Goal: Transaction & Acquisition: Purchase product/service

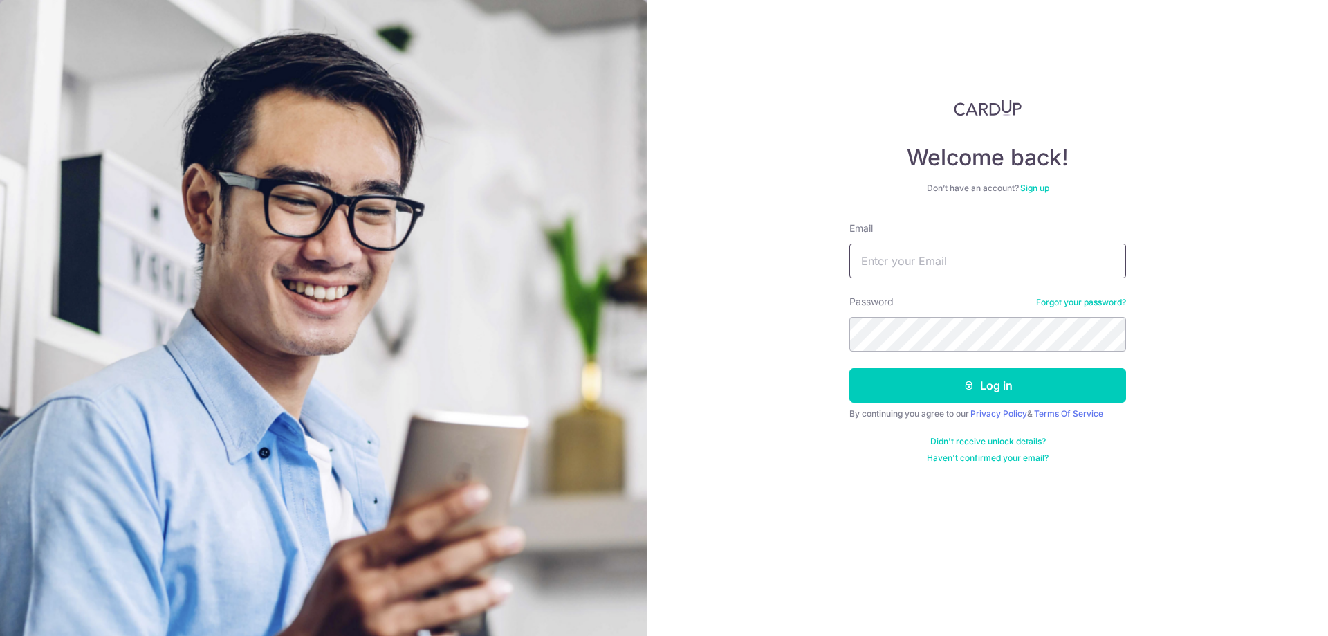
type input "[EMAIL_ADDRESS][DOMAIN_NAME]"
click at [921, 377] on button "Log in" at bounding box center [988, 385] width 277 height 35
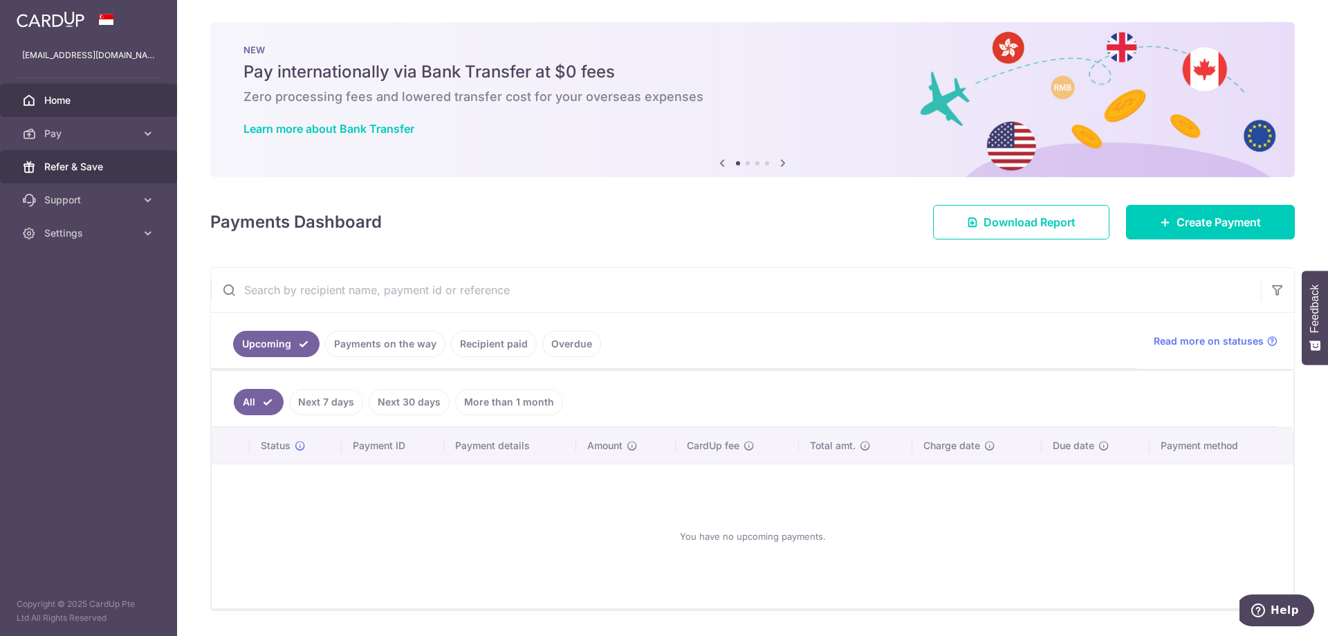
click at [84, 165] on span "Refer & Save" at bounding box center [89, 167] width 91 height 14
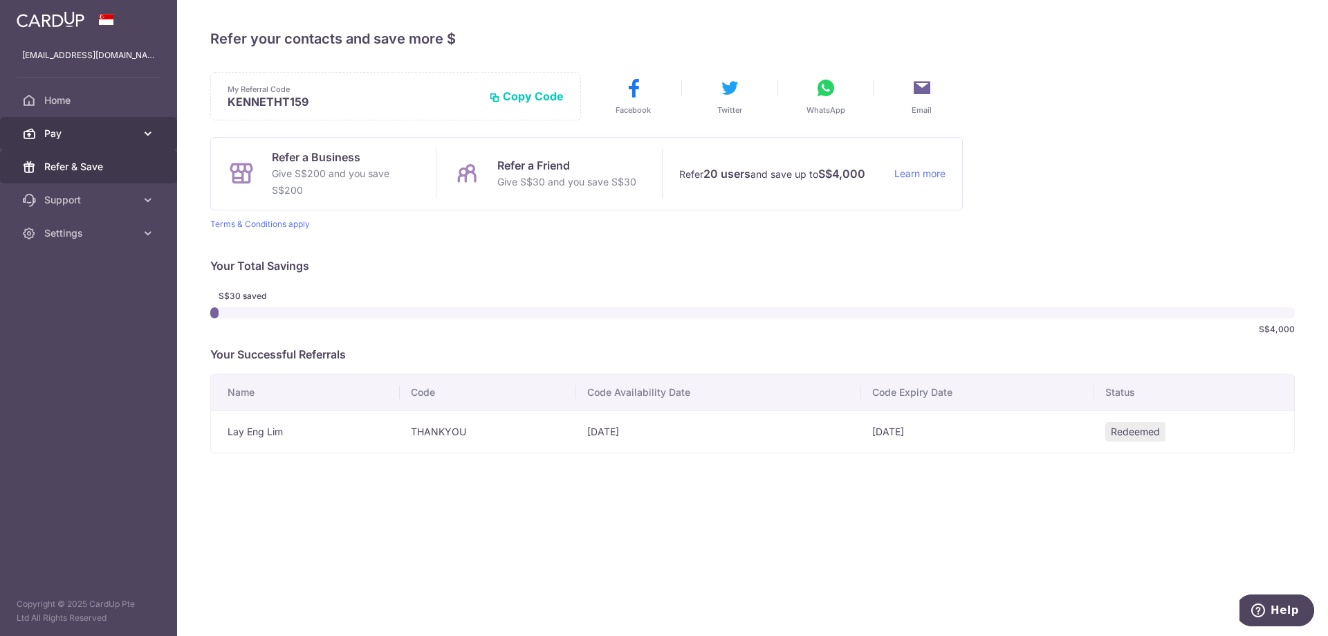
click at [138, 144] on link "Pay" at bounding box center [88, 133] width 177 height 33
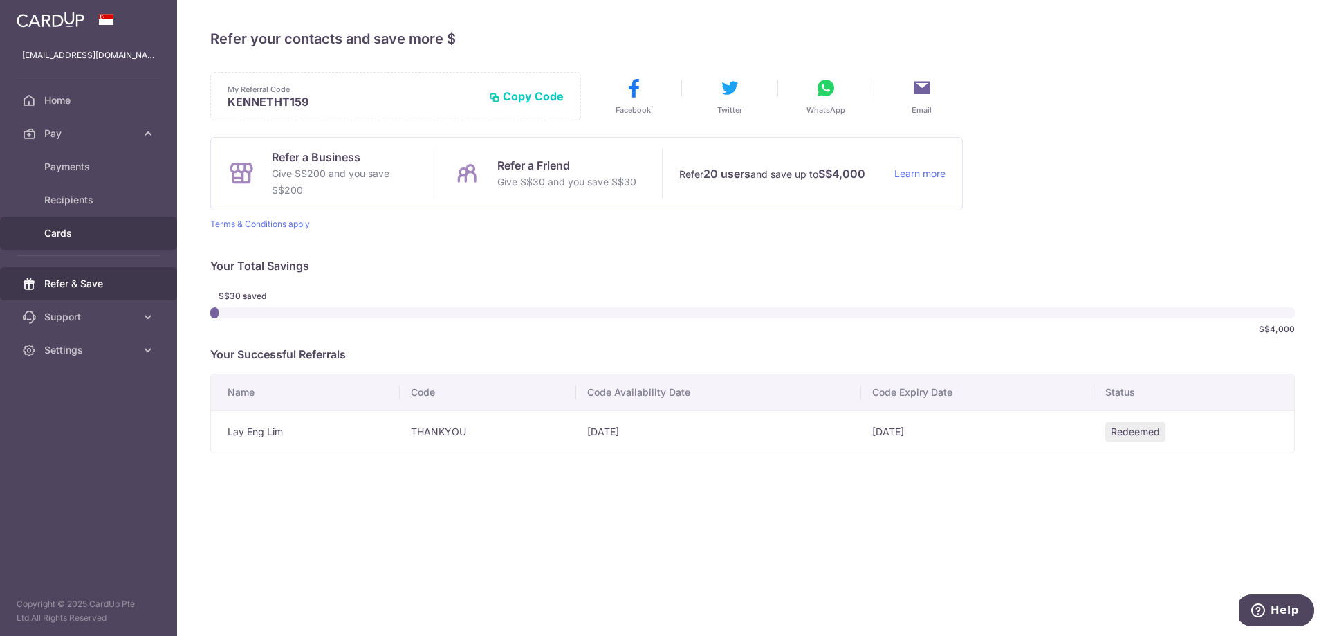
click at [73, 226] on link "Cards" at bounding box center [88, 233] width 177 height 33
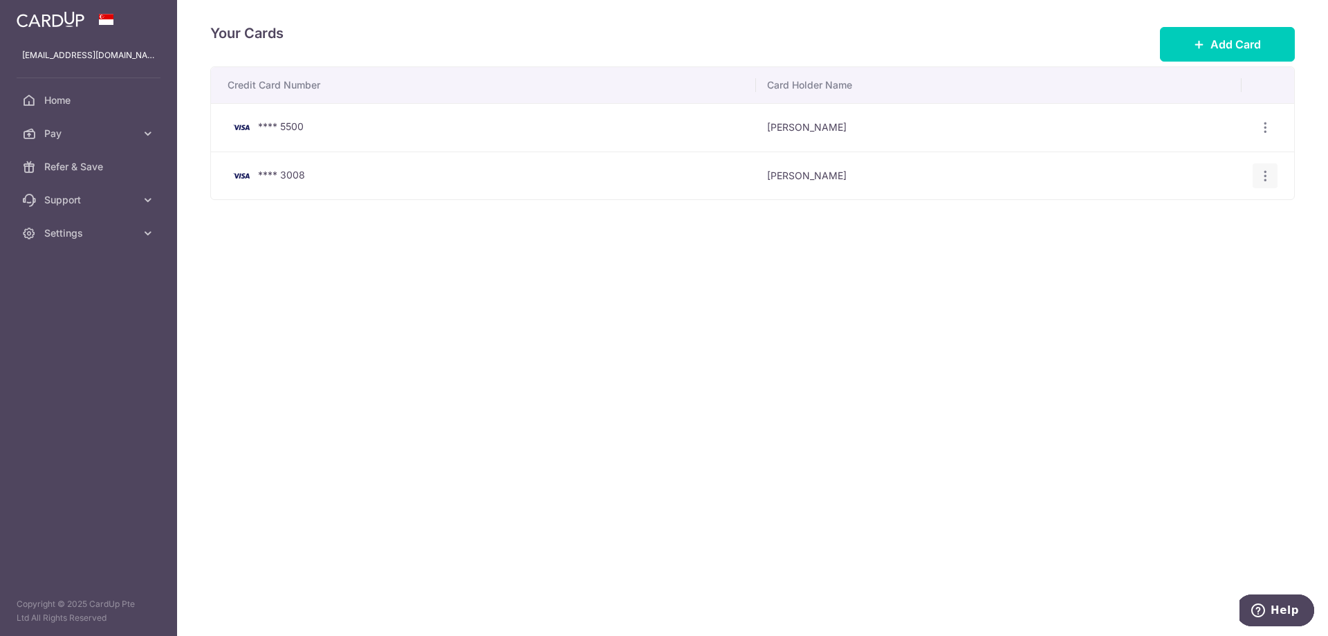
click at [1267, 135] on icon "button" at bounding box center [1265, 127] width 15 height 15
click at [1206, 242] on span "Delete" at bounding box center [1219, 247] width 94 height 17
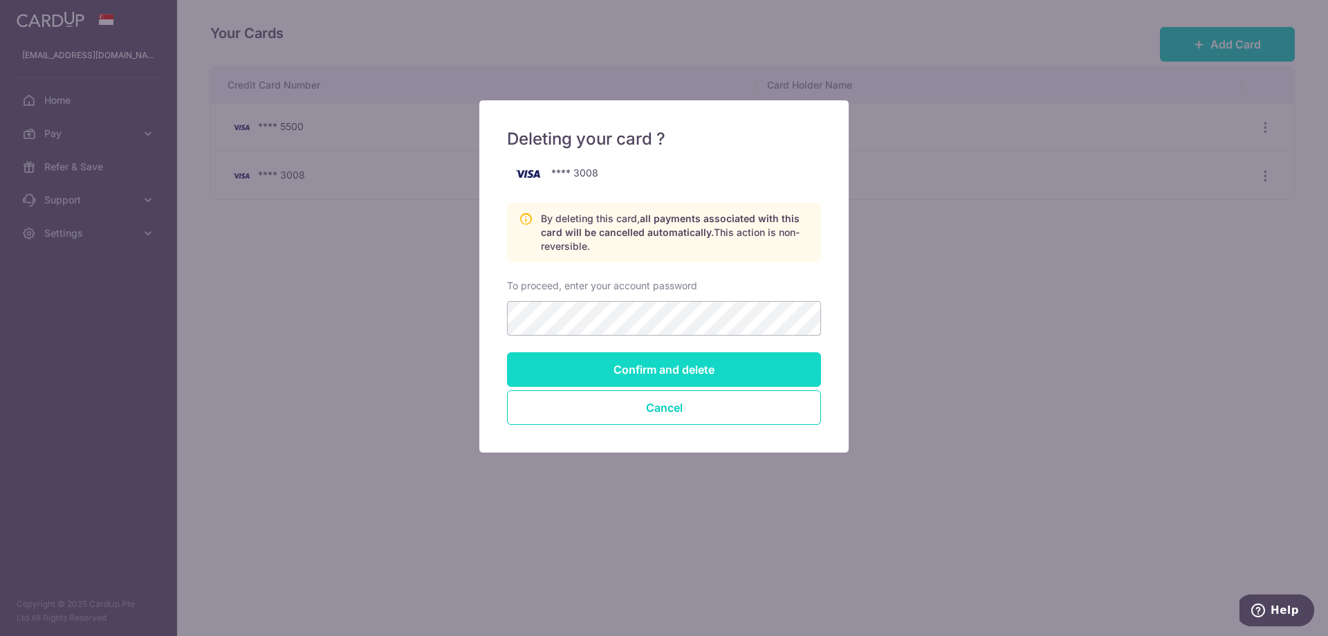
click at [660, 356] on input "Confirm and delete" at bounding box center [664, 369] width 314 height 35
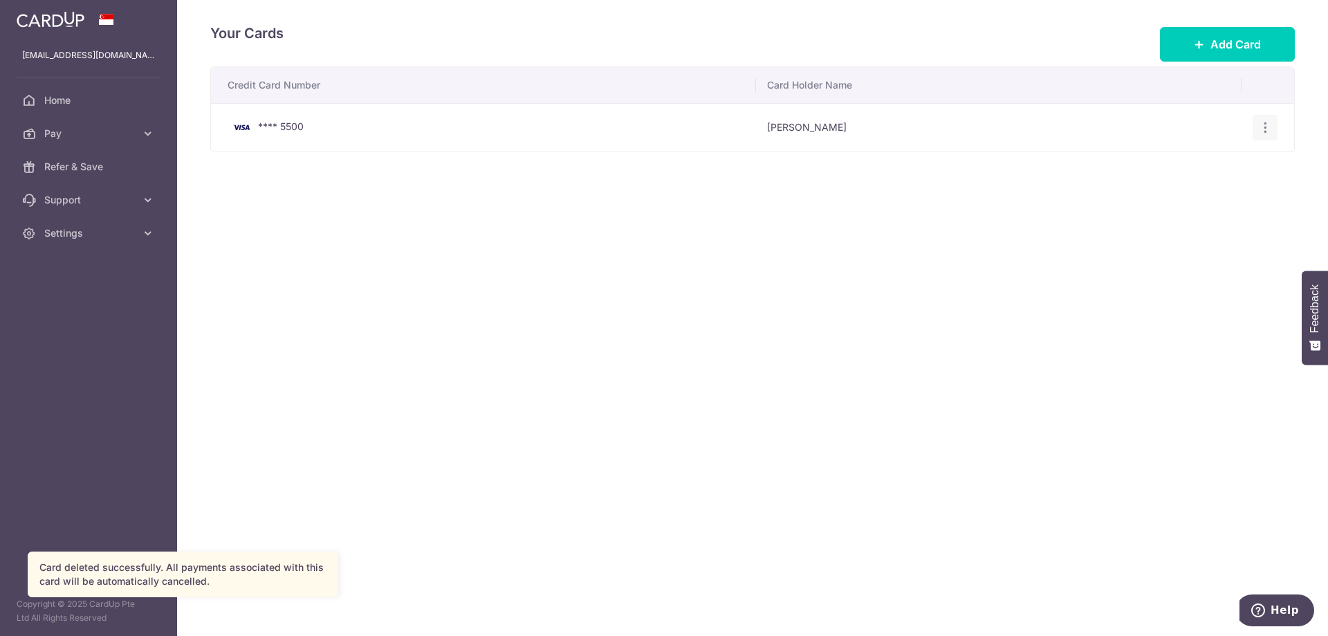
click at [1260, 115] on div "View/Edit Delete" at bounding box center [1266, 128] width 26 height 26
click at [1265, 132] on icon "button" at bounding box center [1265, 127] width 15 height 15
click at [1171, 199] on link "Delete" at bounding box center [1205, 199] width 144 height 33
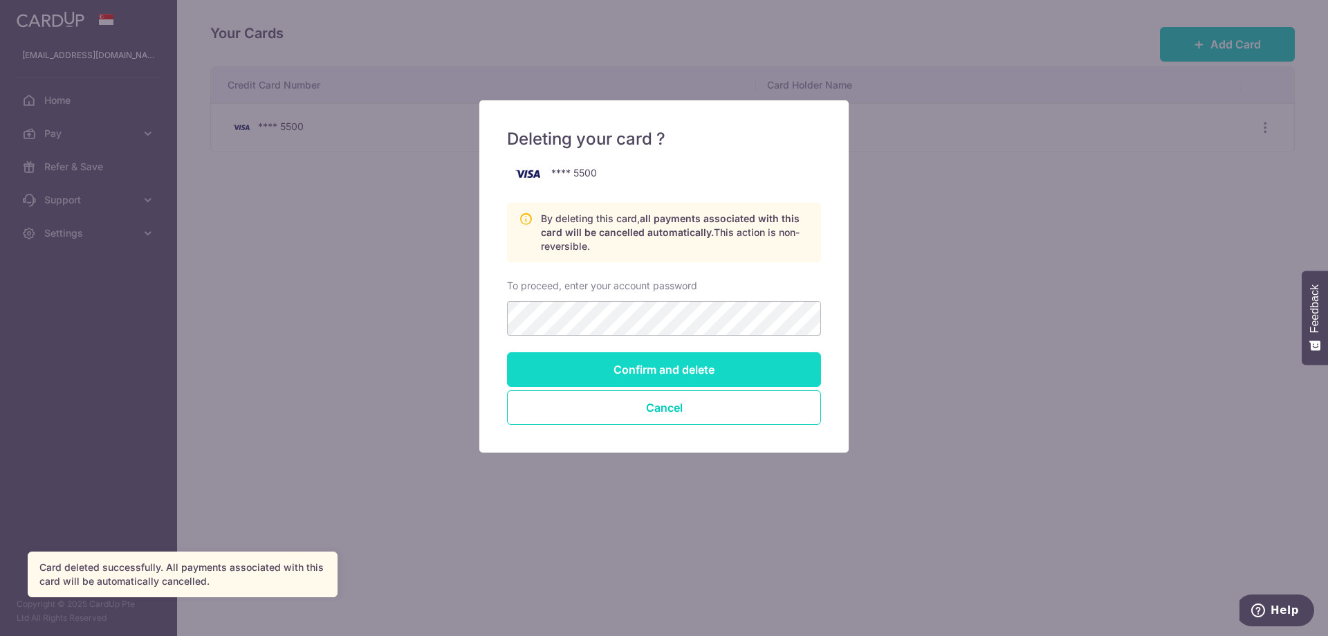
click at [652, 360] on input "Confirm and delete" at bounding box center [664, 369] width 314 height 35
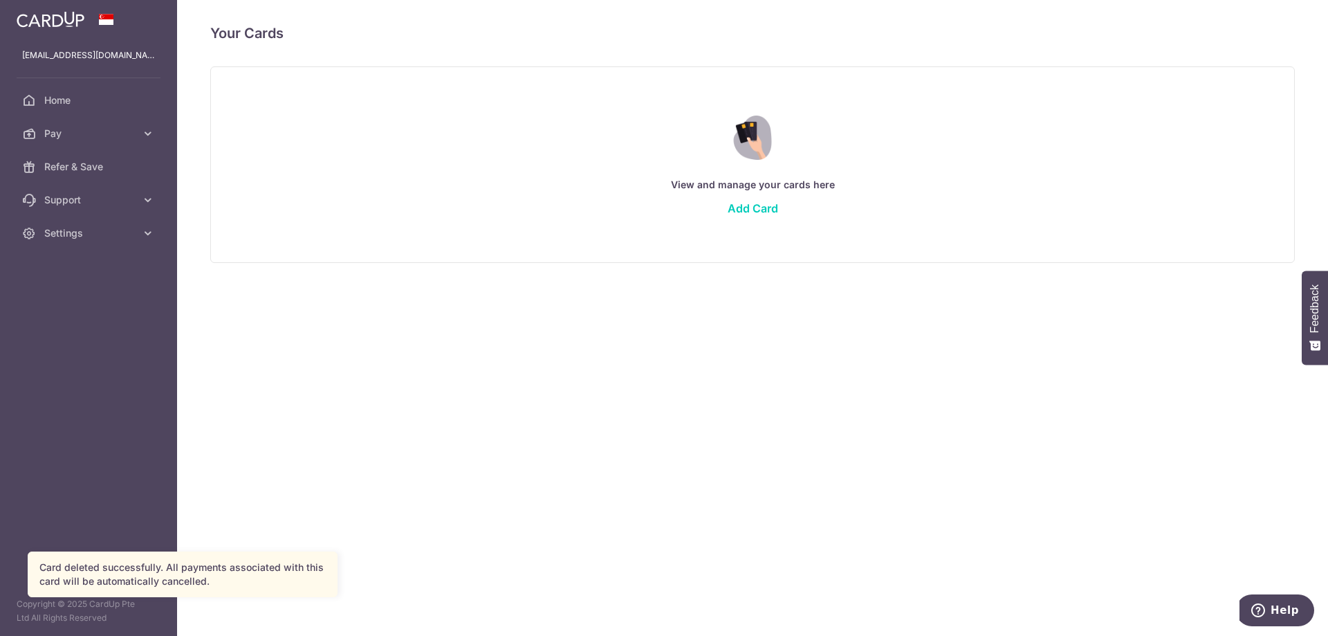
click at [733, 211] on link "Add Card" at bounding box center [753, 208] width 51 height 14
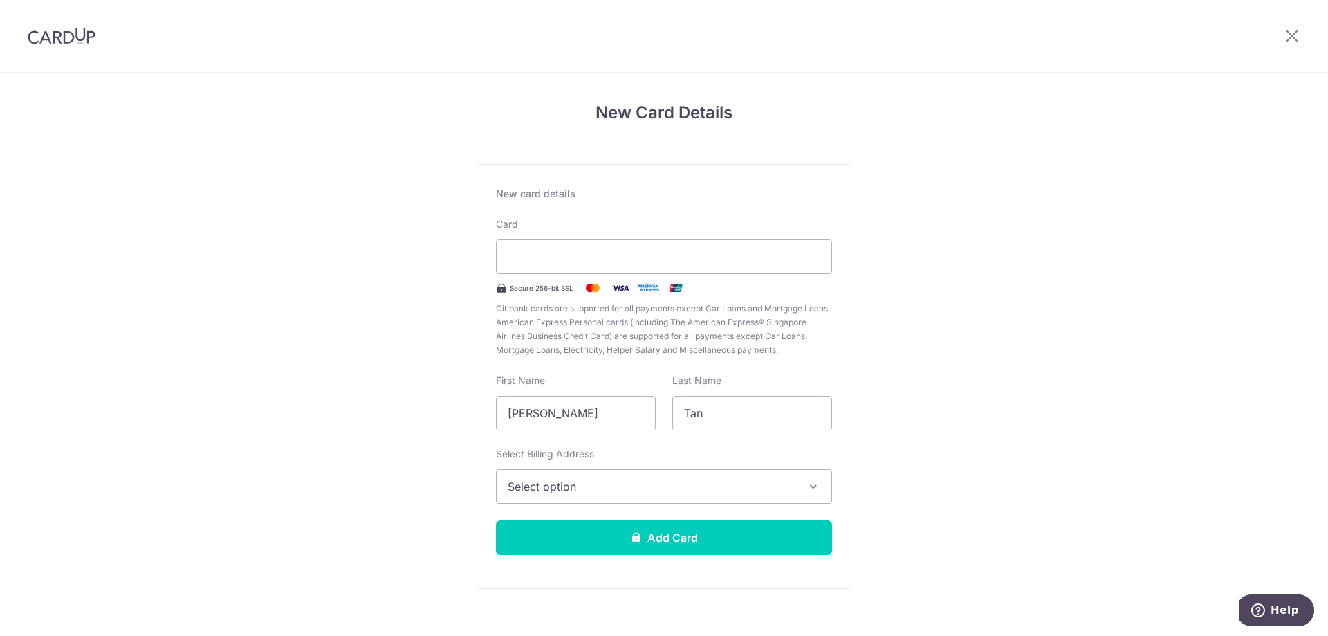
click at [597, 493] on span "Select option" at bounding box center [652, 486] width 288 height 17
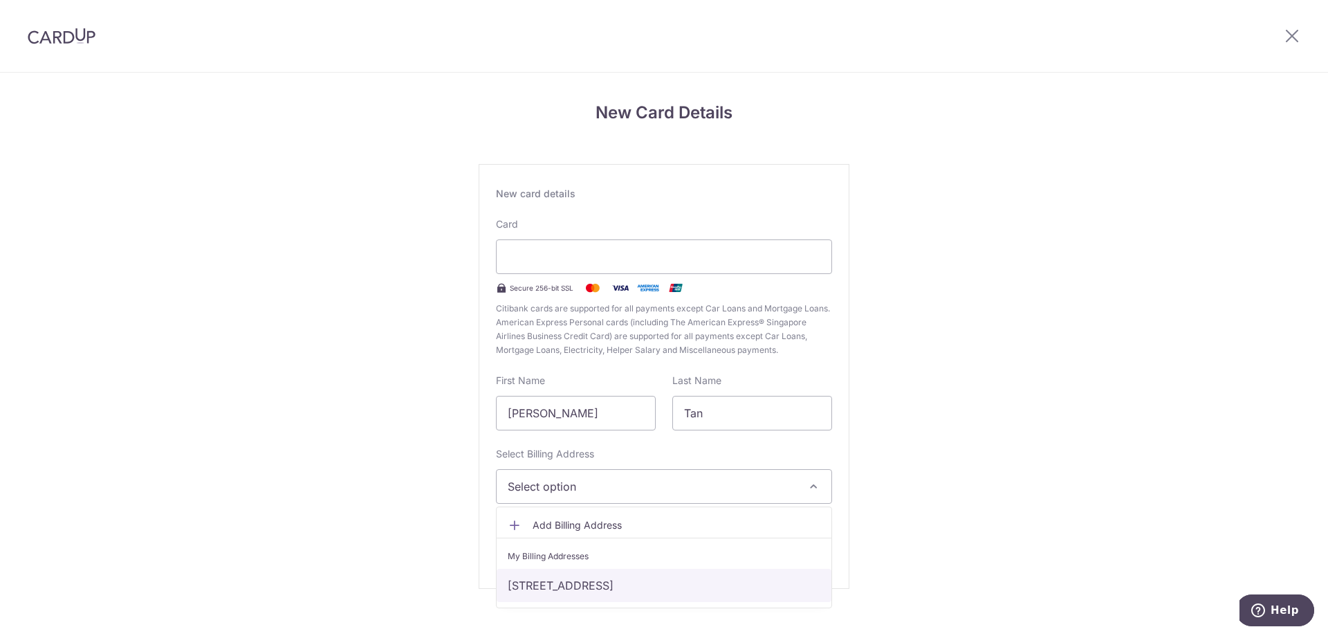
click at [603, 585] on link "62 POTONG PASIR AVE 1 #14-09 THE TRE VER, Singapore, Singapore, Singapore-358392" at bounding box center [664, 585] width 335 height 33
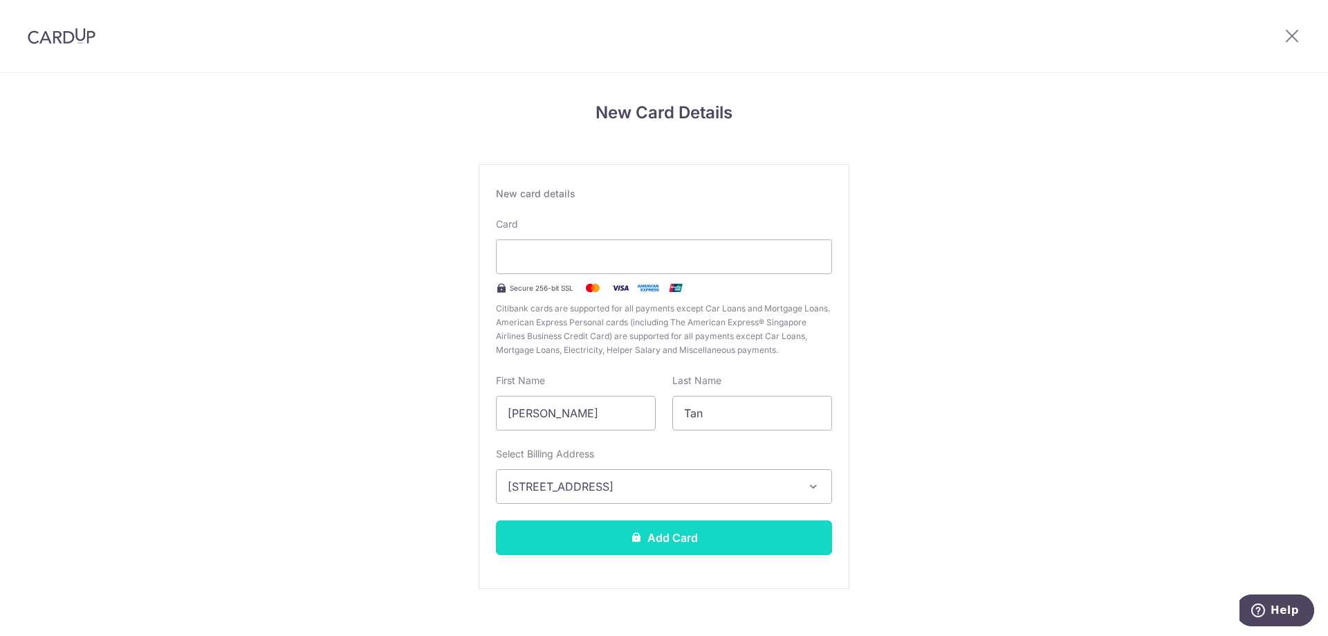
click at [607, 549] on button "Add Card" at bounding box center [664, 537] width 336 height 35
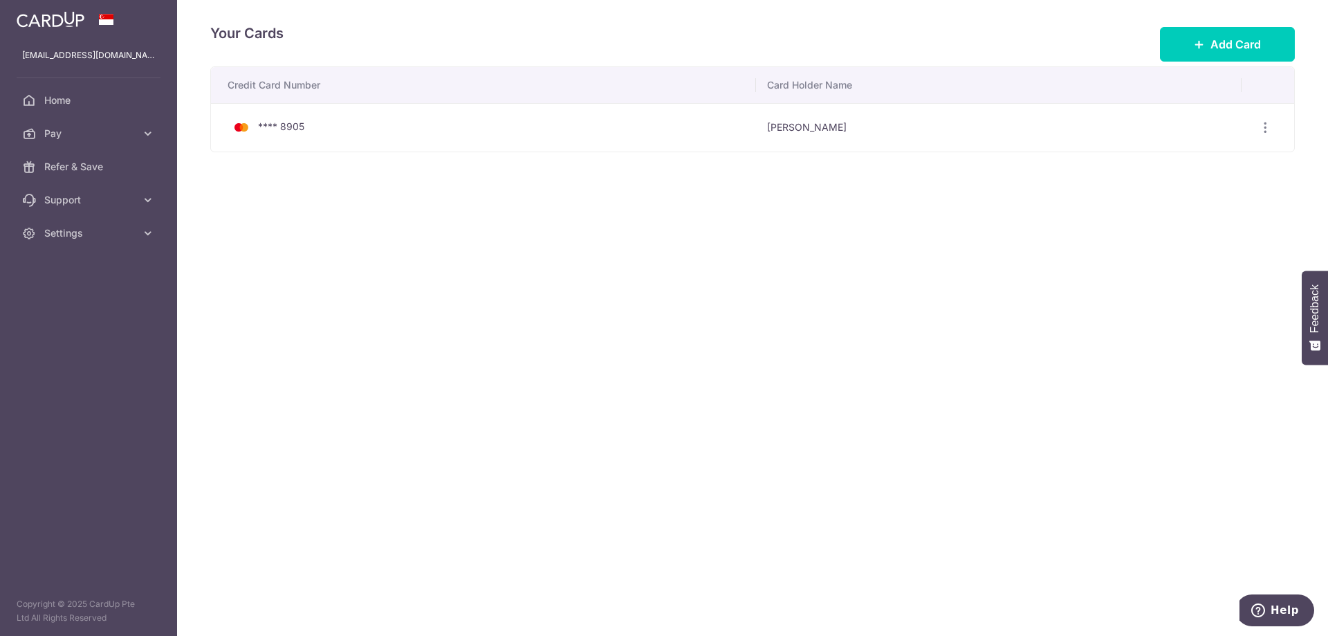
click at [448, 388] on div "Your Cards Add Card Credit Card Number Card Holder Name **** 8905 [PERSON_NAME]…" at bounding box center [752, 318] width 1151 height 636
click at [80, 125] on link "Pay" at bounding box center [88, 133] width 177 height 33
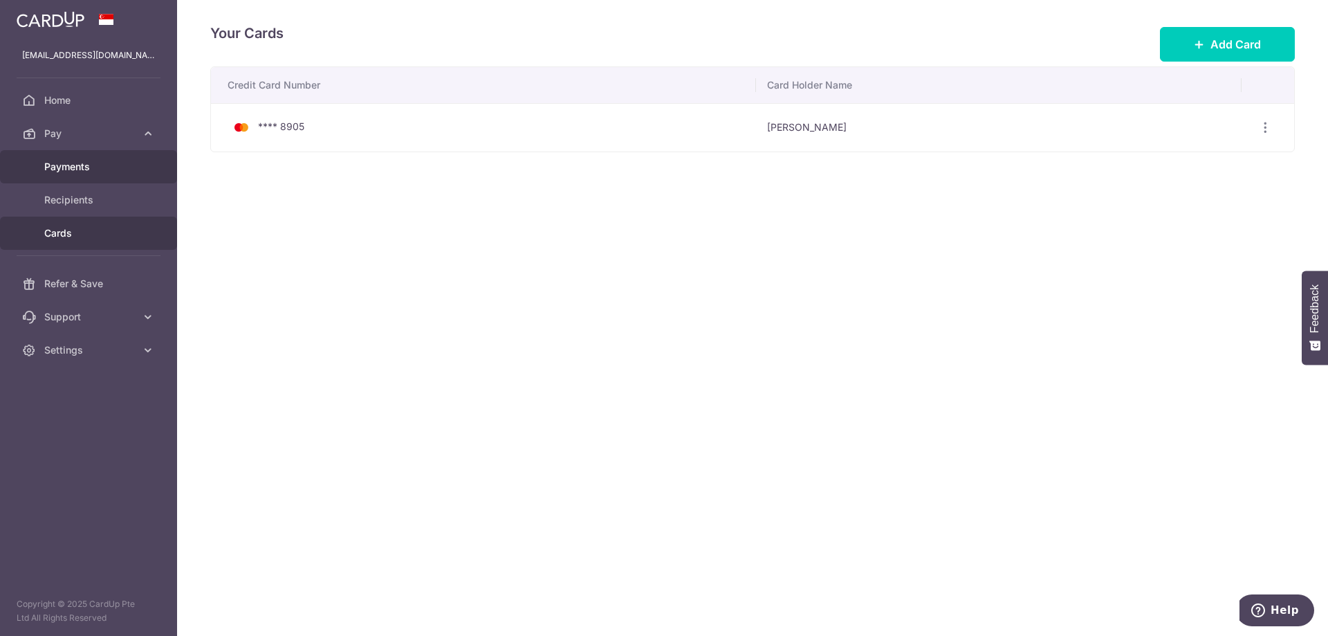
click at [72, 169] on span "Payments" at bounding box center [89, 167] width 91 height 14
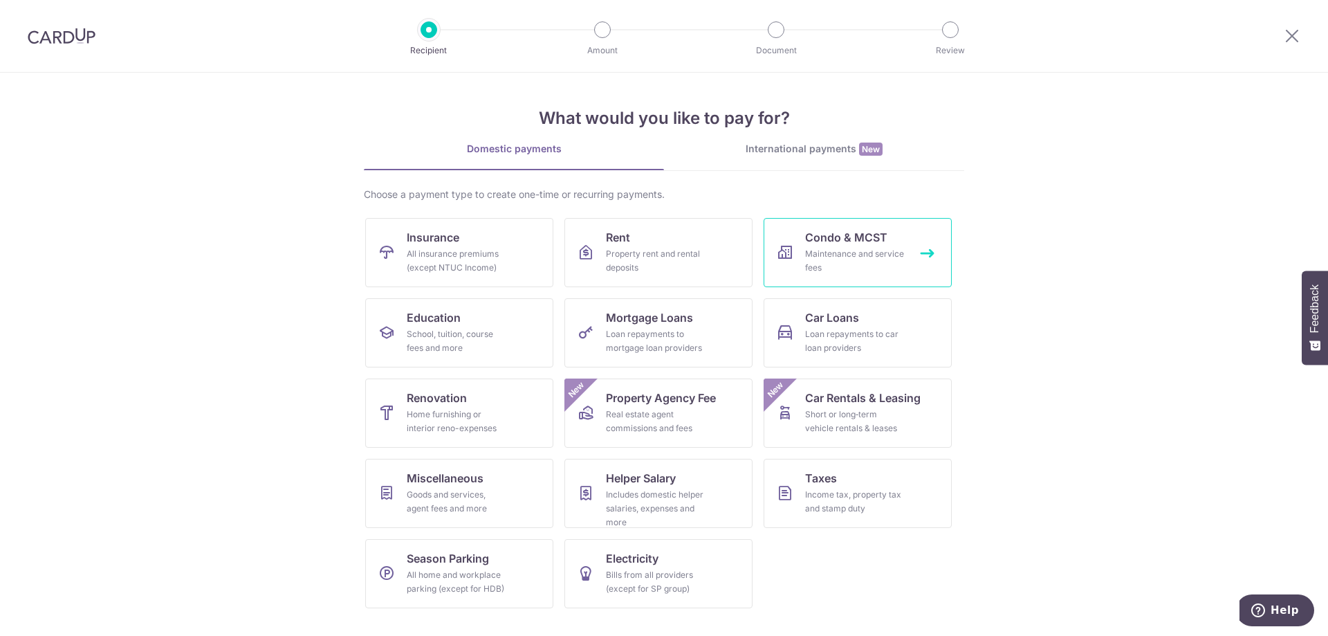
click at [805, 257] on link "Condo & MCST Maintenance and service fees" at bounding box center [858, 252] width 188 height 69
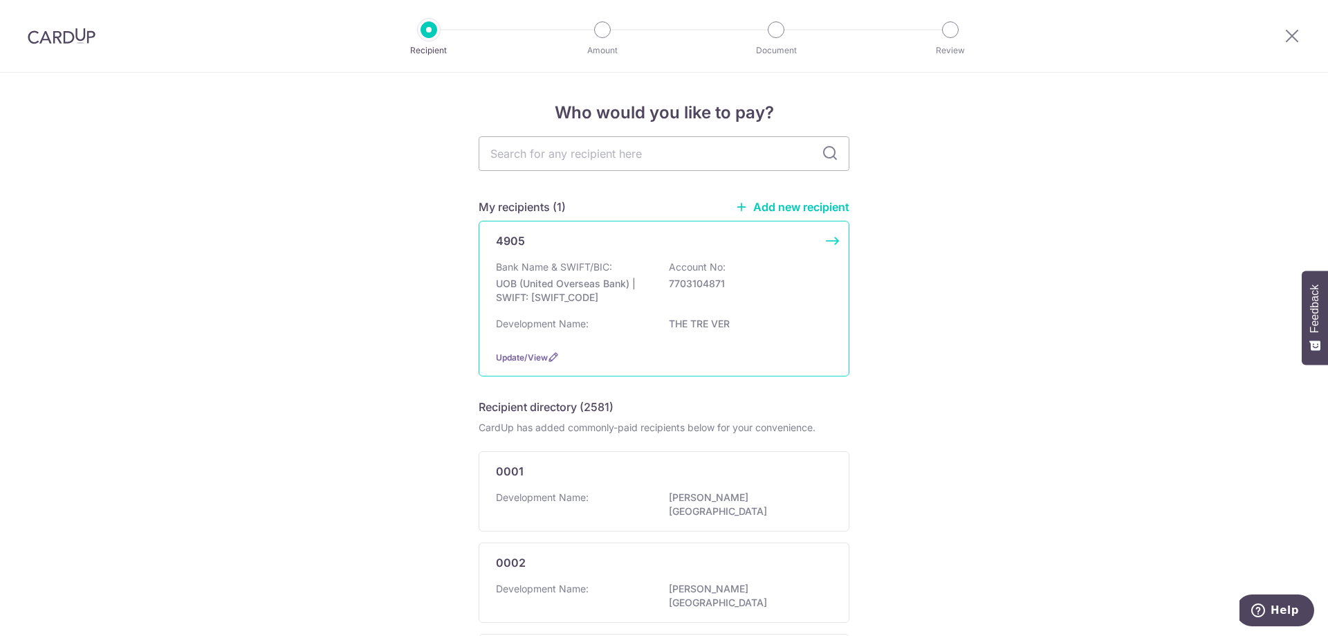
click at [617, 304] on div "Bank Name & SWIFT/BIC: UOB (United Overseas Bank) | SWIFT: UOVBSGSGXXX Account …" at bounding box center [664, 285] width 336 height 51
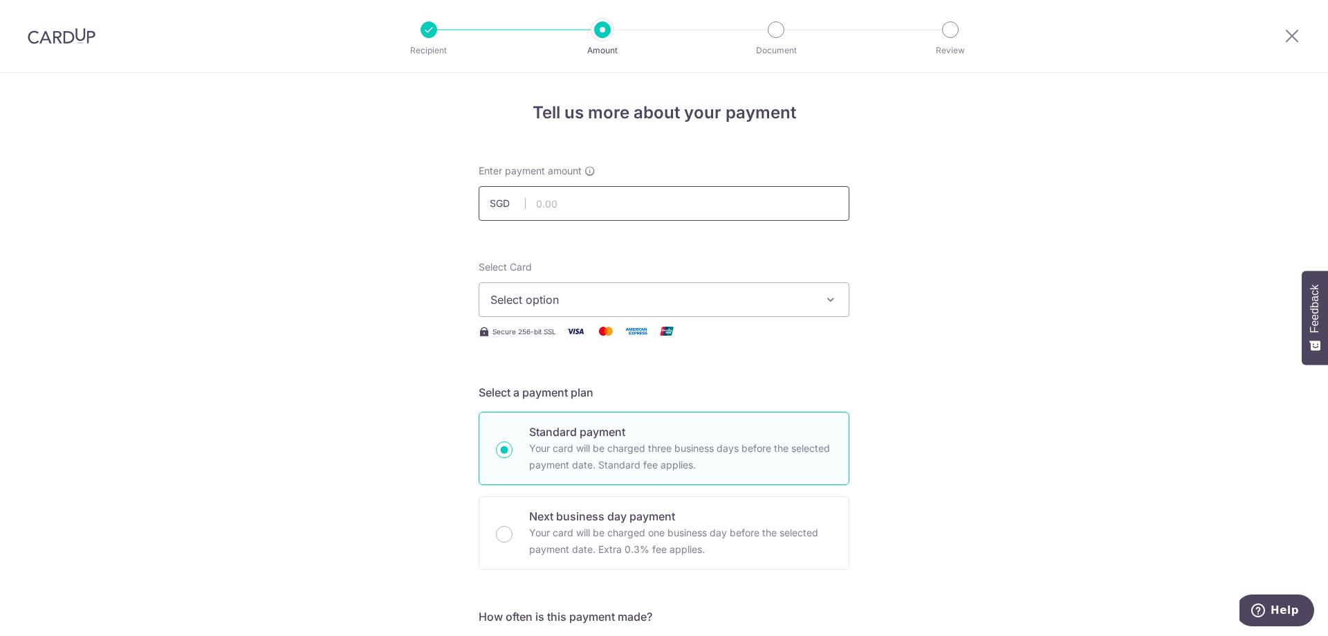
drag, startPoint x: 0, startPoint y: 0, endPoint x: 578, endPoint y: 202, distance: 611.9
click at [578, 202] on input "text" at bounding box center [664, 203] width 371 height 35
type input "1,291.00"
click at [617, 306] on span "Select option" at bounding box center [651, 299] width 322 height 17
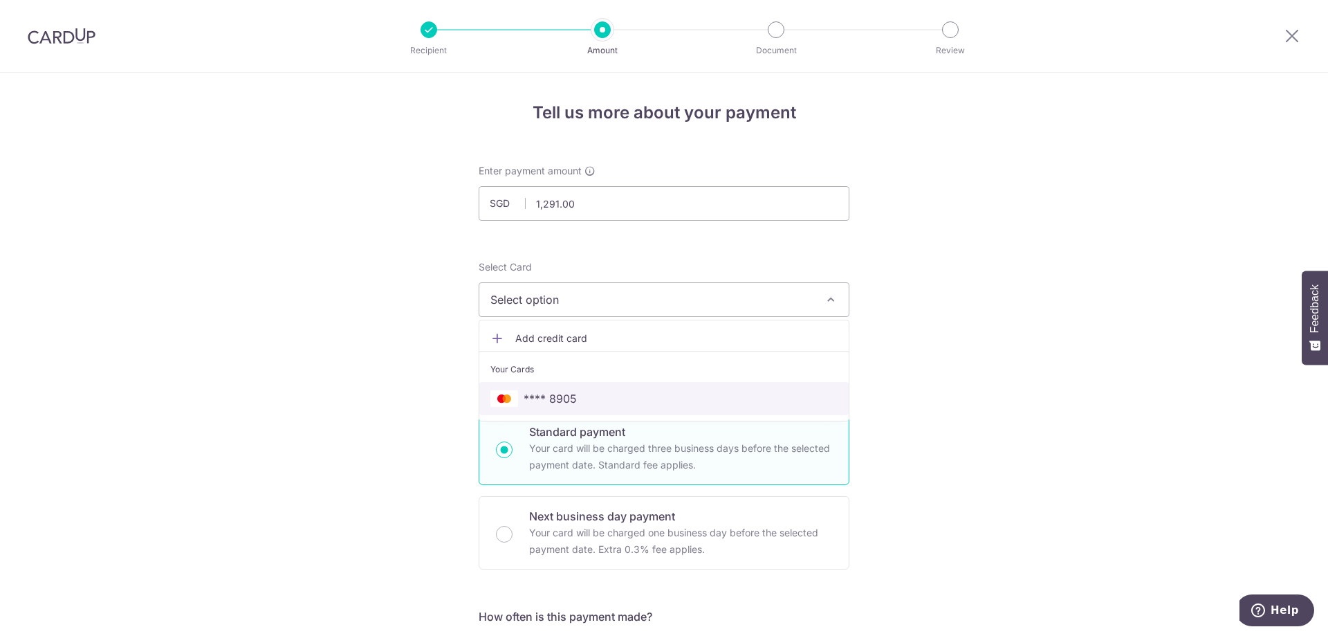
click at [551, 384] on link "**** 8905" at bounding box center [663, 398] width 369 height 33
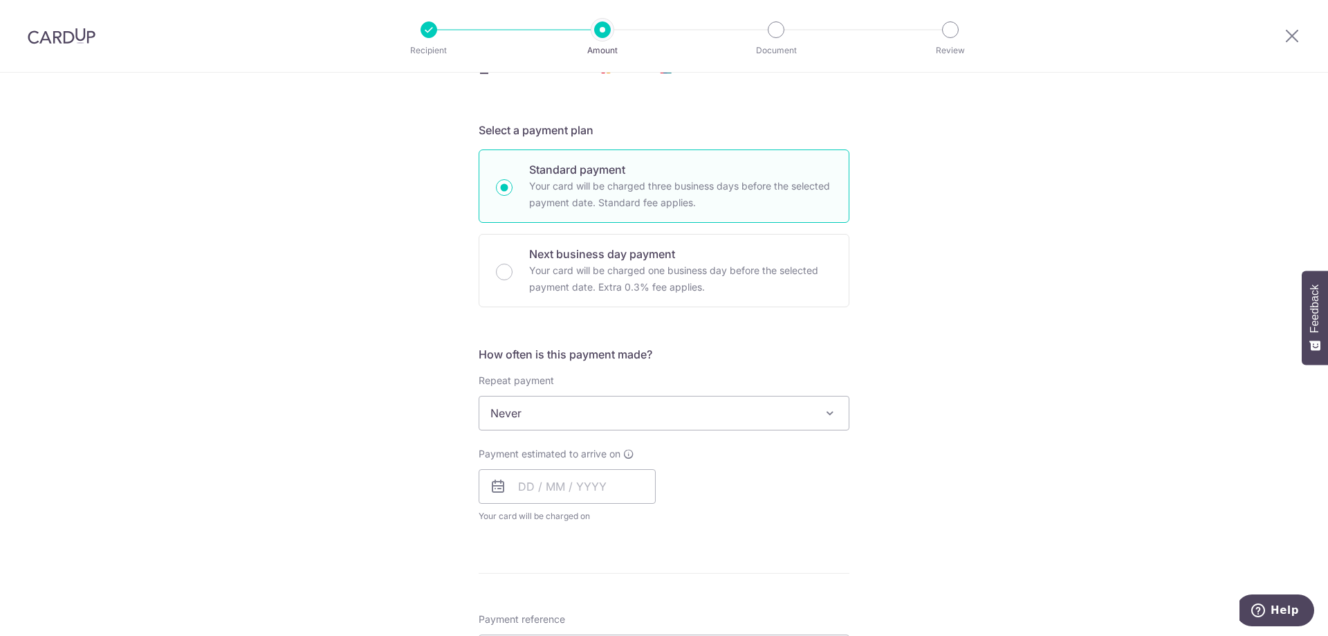
scroll to position [277, 0]
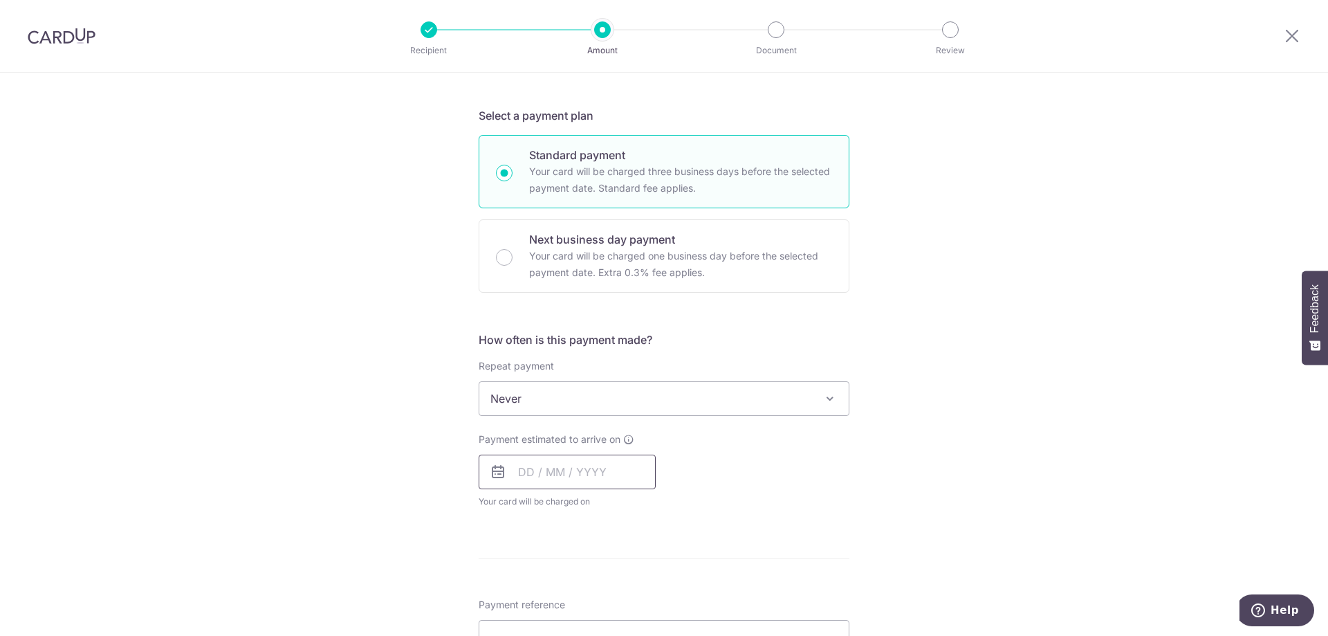
click at [541, 470] on input "text" at bounding box center [567, 472] width 177 height 35
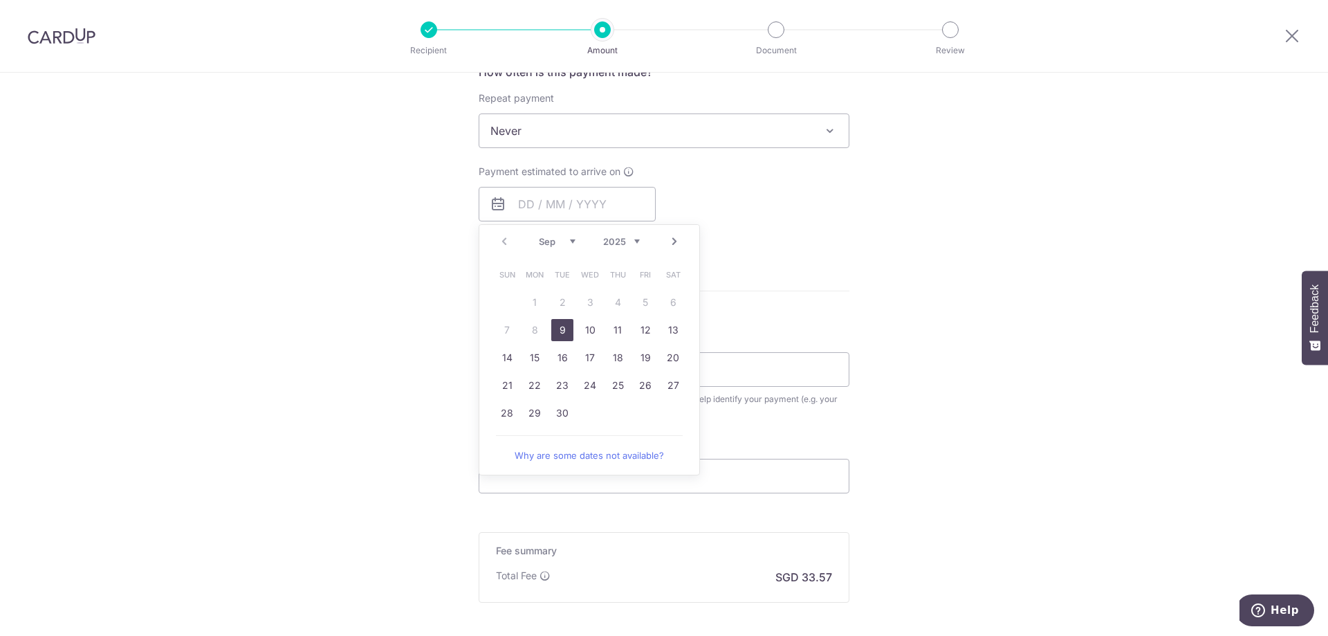
scroll to position [553, 0]
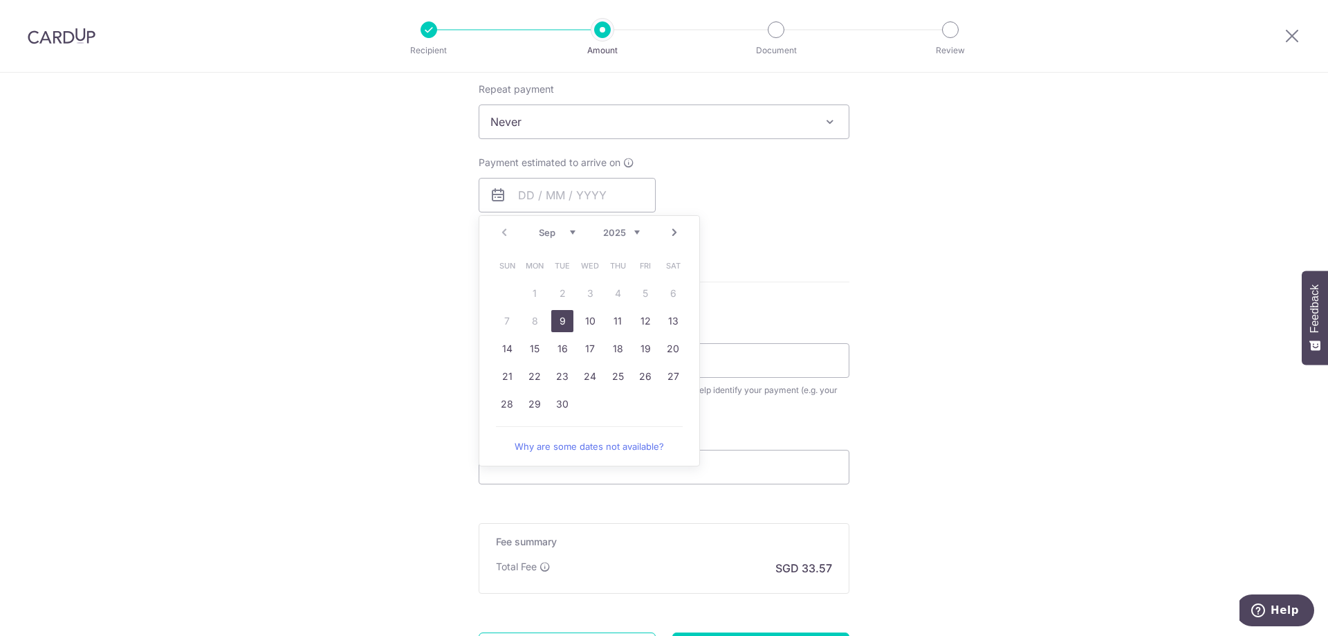
click at [562, 322] on link "9" at bounding box center [562, 321] width 22 height 22
type input "09/09/2025"
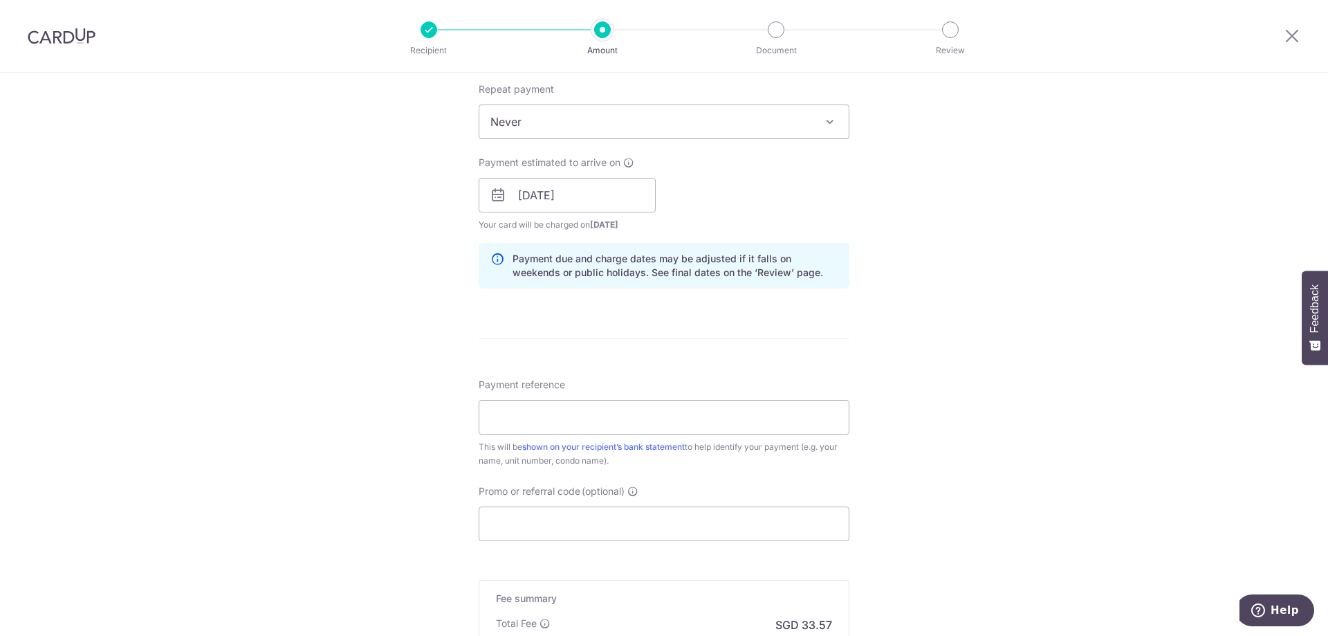
click at [465, 318] on div "Tell us more about your payment Enter payment amount SGD 1,291.00 1291.00 Selec…" at bounding box center [664, 173] width 1328 height 1308
click at [533, 416] on input "Payment reference" at bounding box center [664, 417] width 371 height 35
type input "62-14-09"
click at [562, 513] on input "Promo or referral code (optional)" at bounding box center [664, 523] width 371 height 35
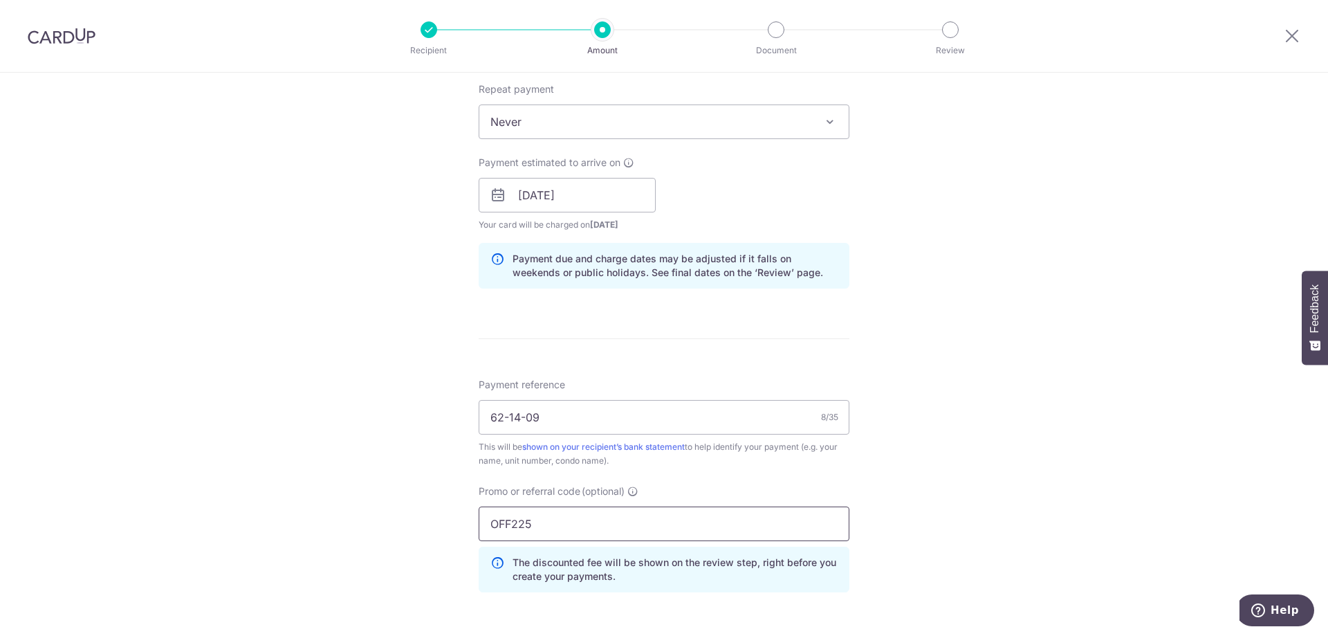
type input "OFF225"
click at [1007, 395] on div "Tell us more about your payment Enter payment amount SGD 1,291.00 1291.00 Selec…" at bounding box center [664, 204] width 1328 height 1370
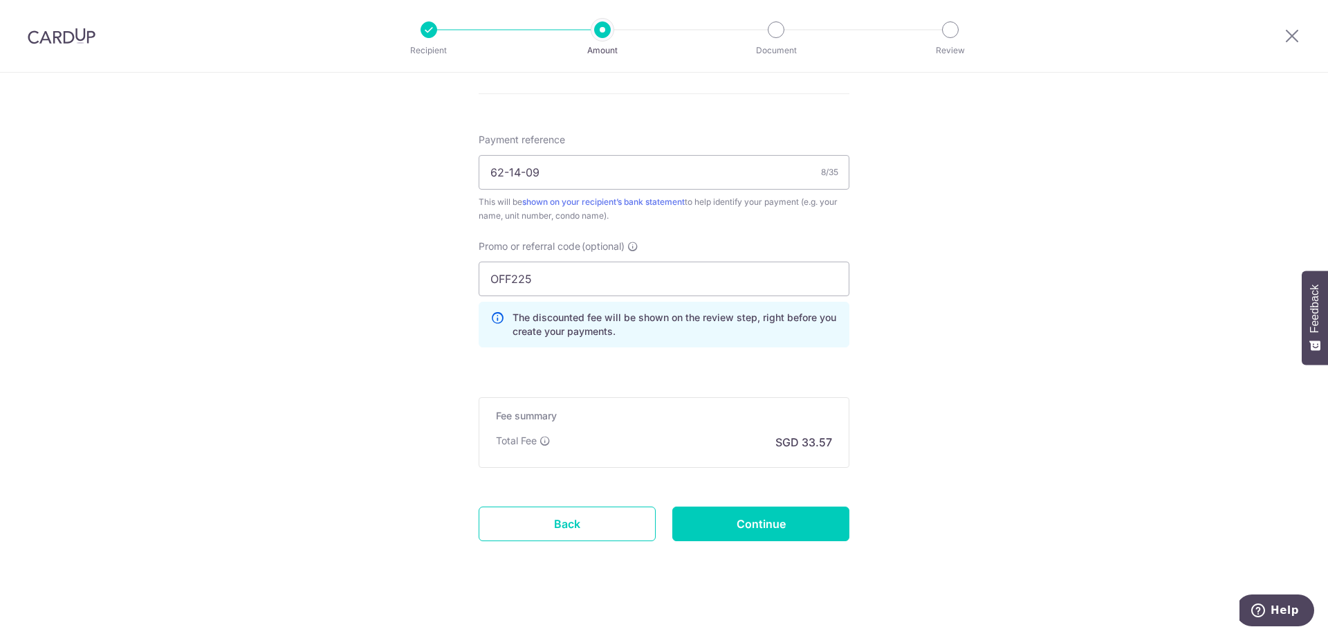
scroll to position [807, 0]
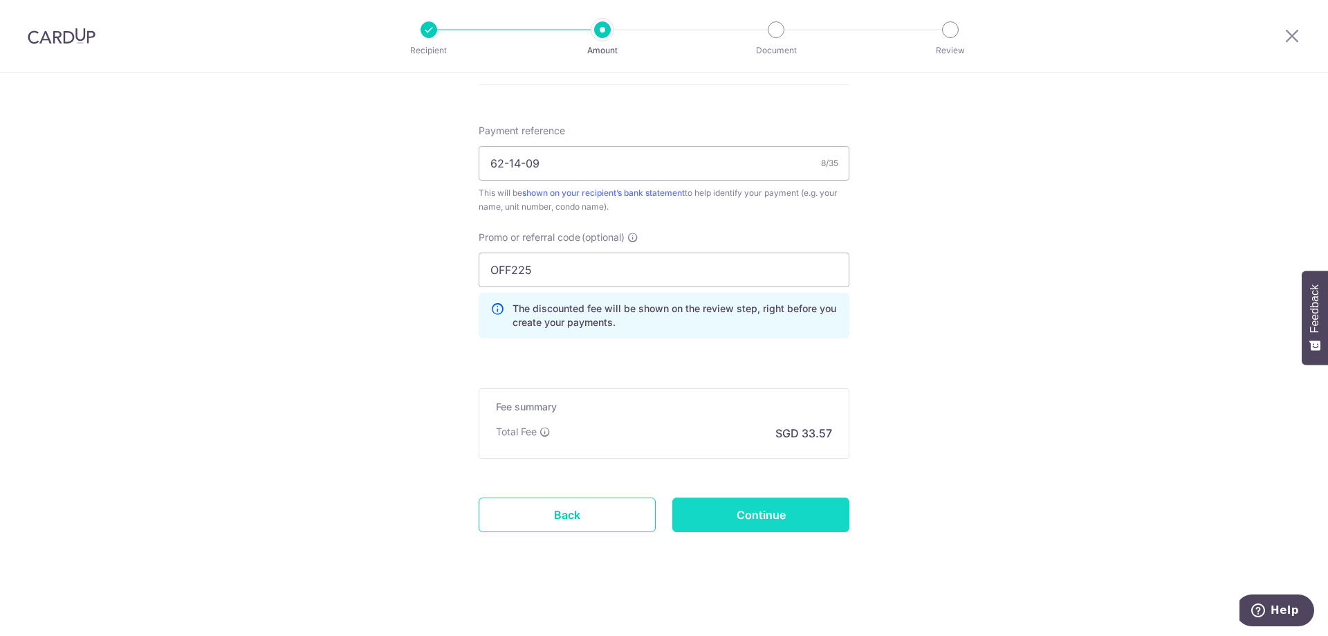
click at [755, 522] on input "Continue" at bounding box center [760, 514] width 177 height 35
type input "Create Schedule"
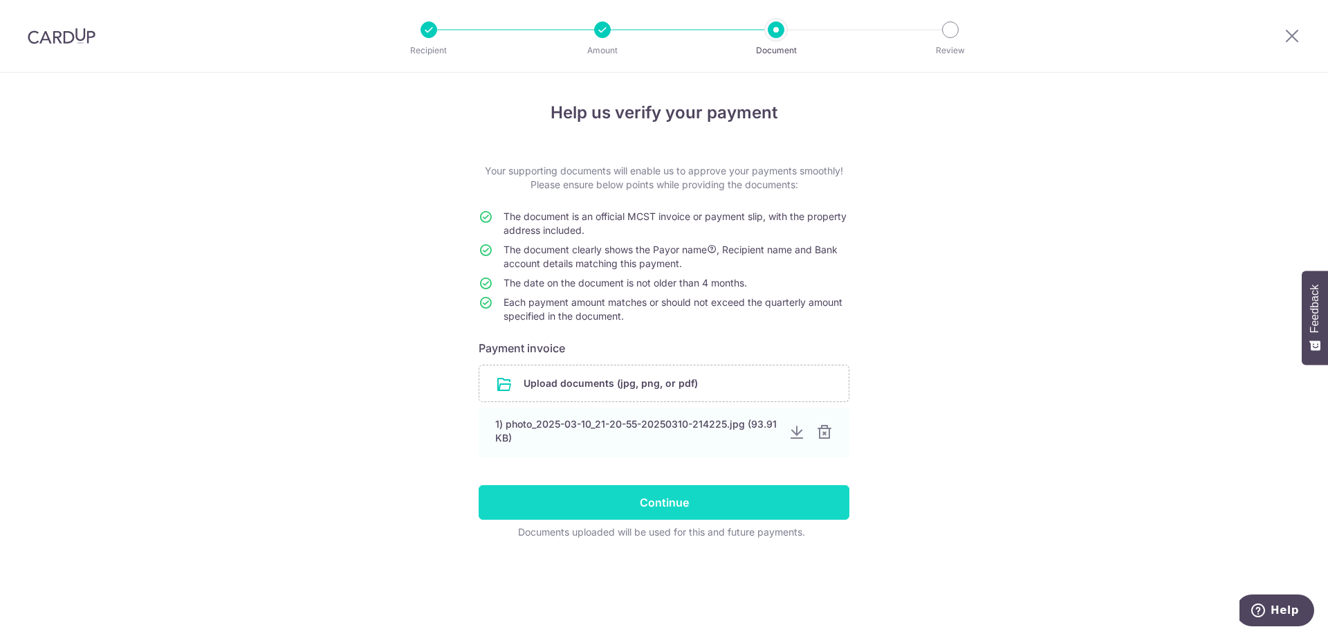
click at [625, 502] on input "Continue" at bounding box center [664, 502] width 371 height 35
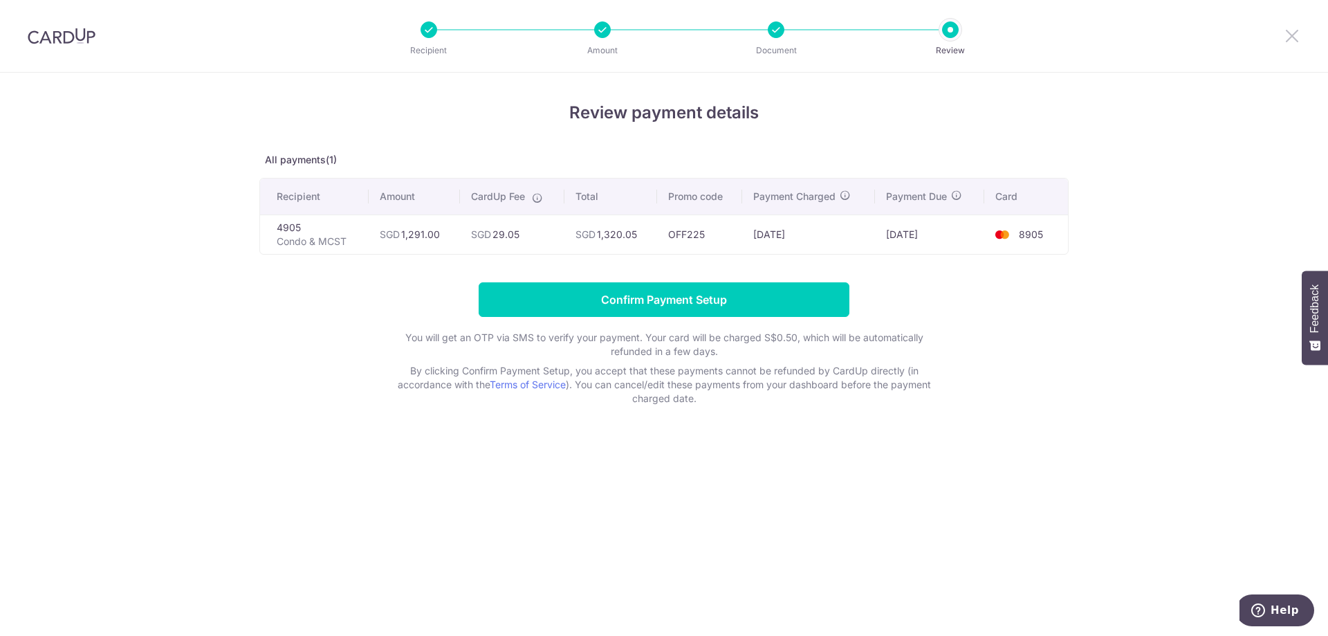
click at [1288, 30] on icon at bounding box center [1292, 35] width 17 height 17
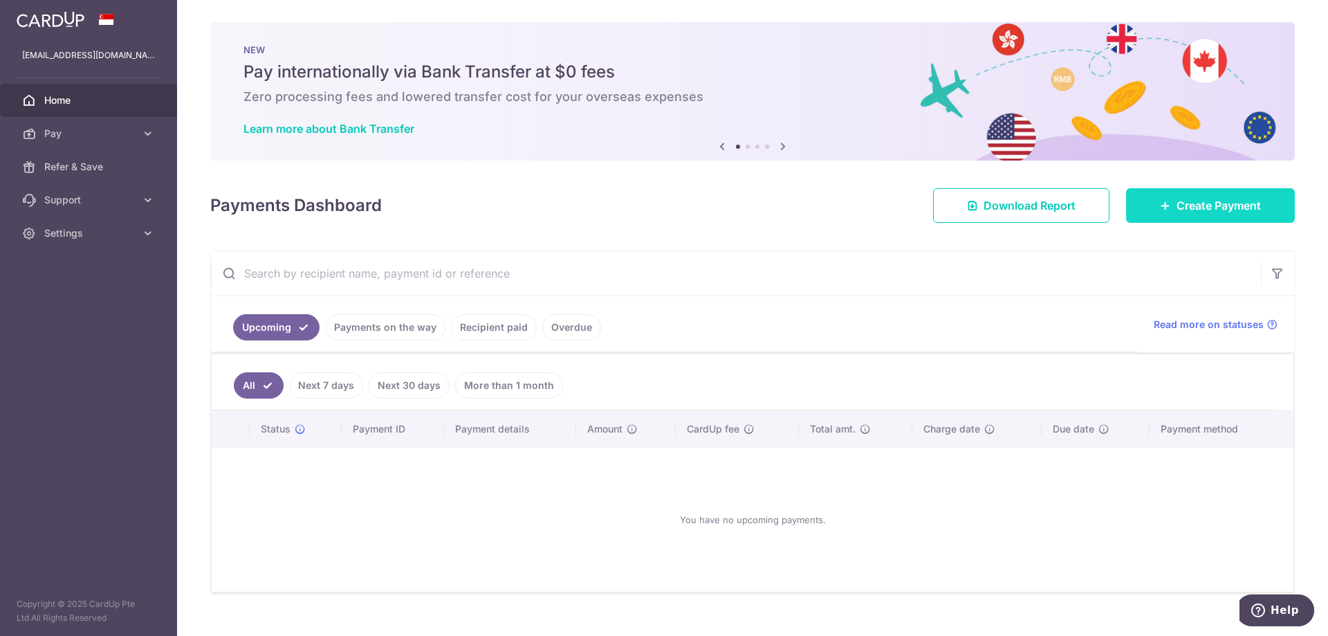
click at [1177, 197] on span "Create Payment" at bounding box center [1219, 205] width 84 height 17
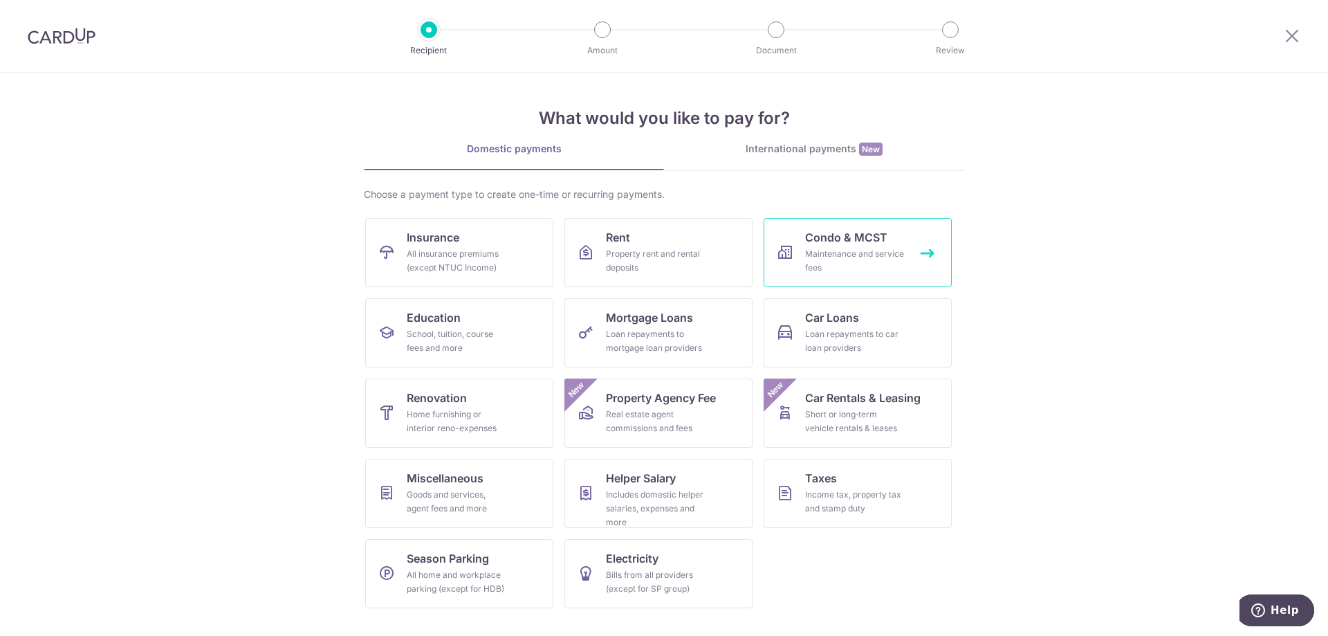
click at [850, 235] on span "Condo & MCST" at bounding box center [846, 237] width 82 height 17
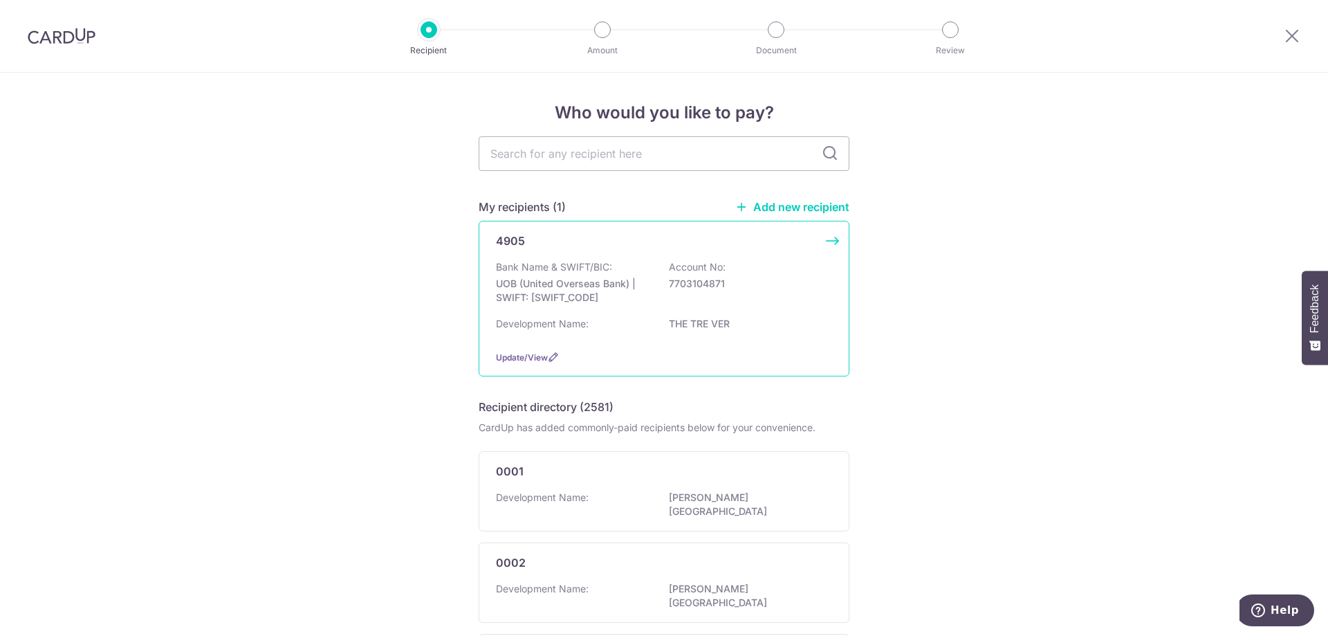
click at [601, 338] on div "Development Name: THE TRE VER" at bounding box center [664, 328] width 336 height 22
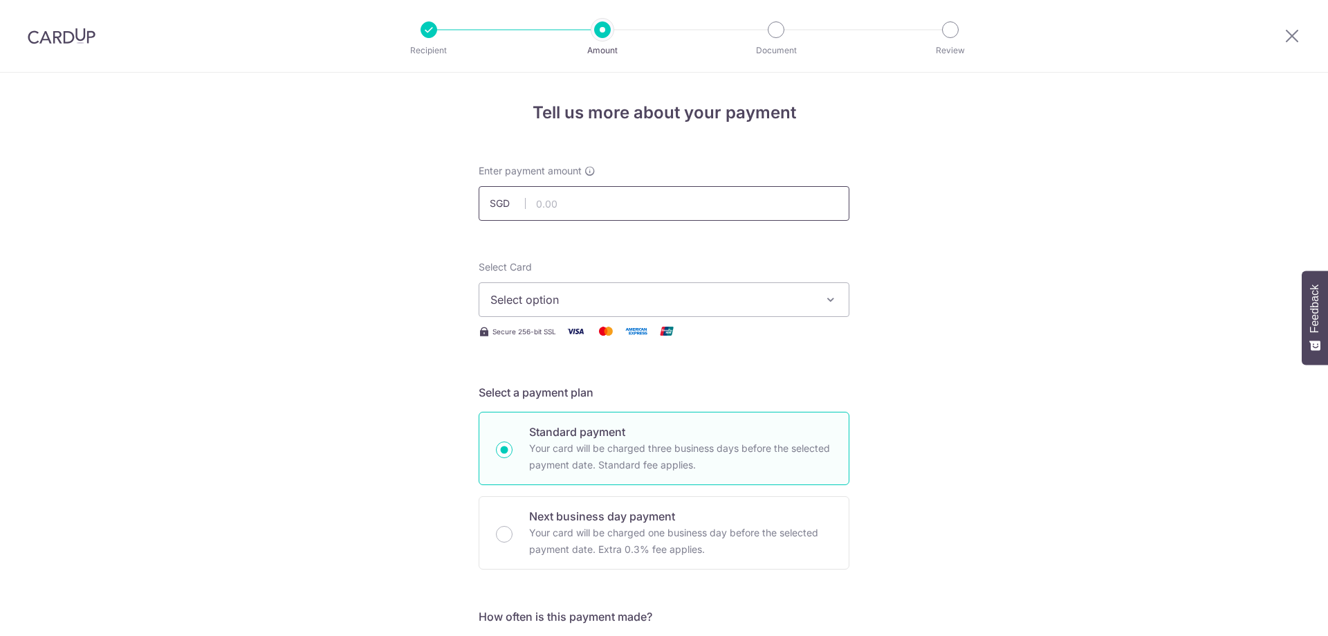
click at [590, 203] on input "text" at bounding box center [664, 203] width 371 height 35
type input "1,291.00"
click at [527, 300] on span "Select option" at bounding box center [651, 299] width 322 height 17
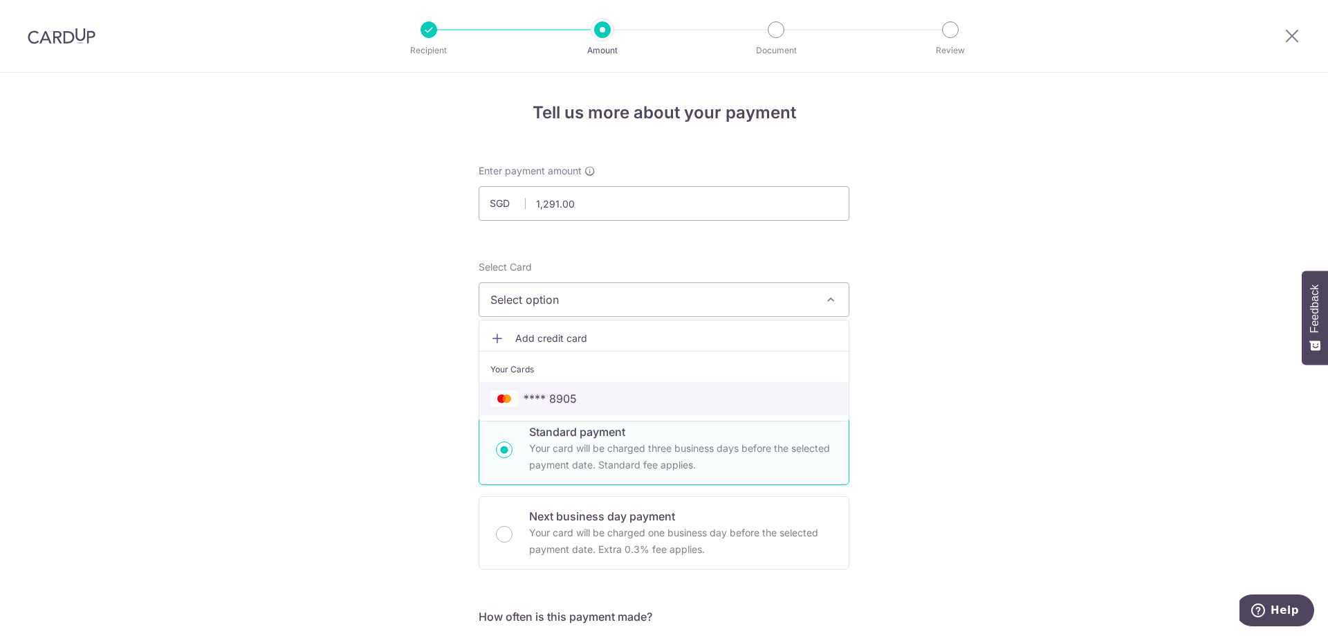
click at [532, 385] on link "**** 8905" at bounding box center [663, 398] width 369 height 33
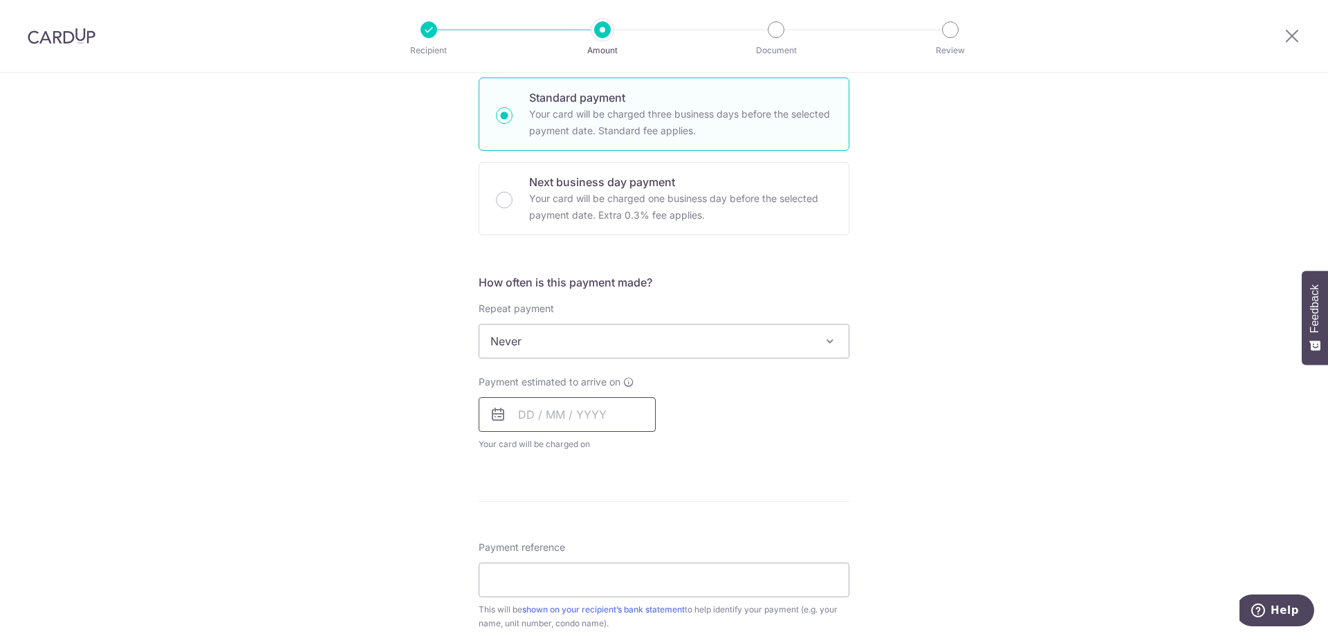
scroll to position [346, 0]
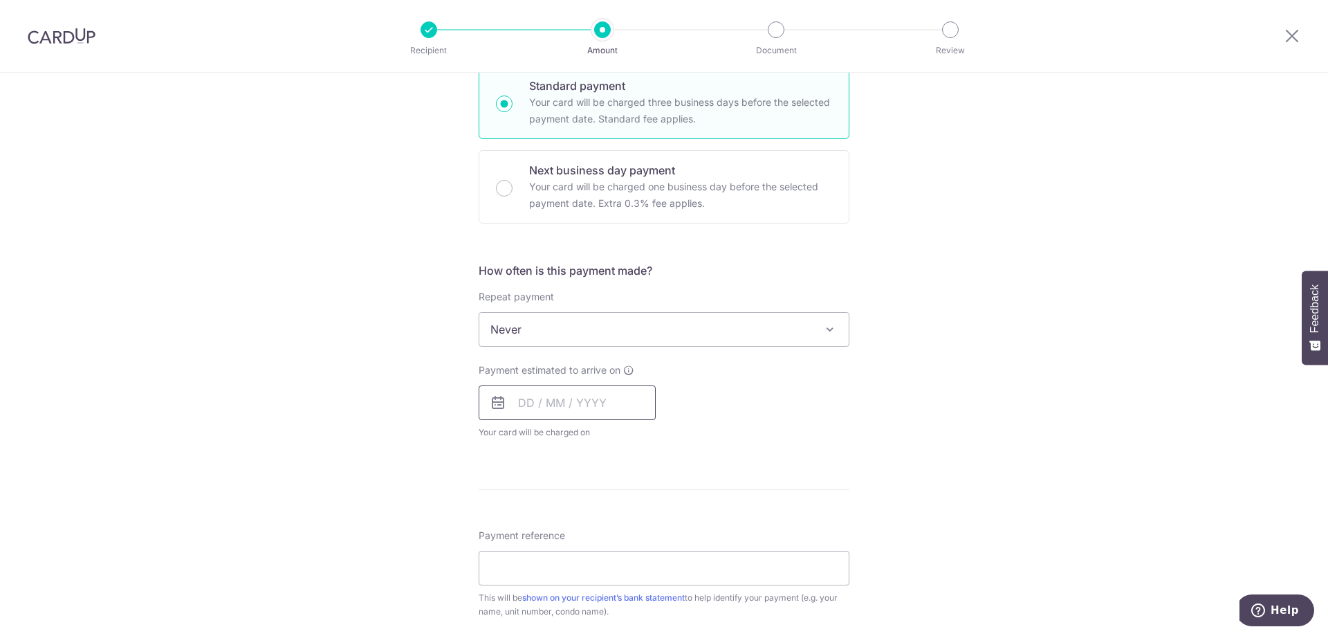
click at [562, 407] on input "text" at bounding box center [567, 402] width 177 height 35
click at [380, 556] on div "Tell us more about your payment Enter payment amount SGD 1,291.00 1291.00 Selec…" at bounding box center [664, 352] width 1328 height 1251
click at [634, 422] on div "Payment estimated to arrive on Prev Next Sep Oct Nov Dec 2025 2026 2027 2028 20…" at bounding box center [567, 401] width 177 height 76
click at [638, 411] on input "text" at bounding box center [567, 402] width 177 height 35
click at [565, 534] on link "9" at bounding box center [562, 528] width 22 height 22
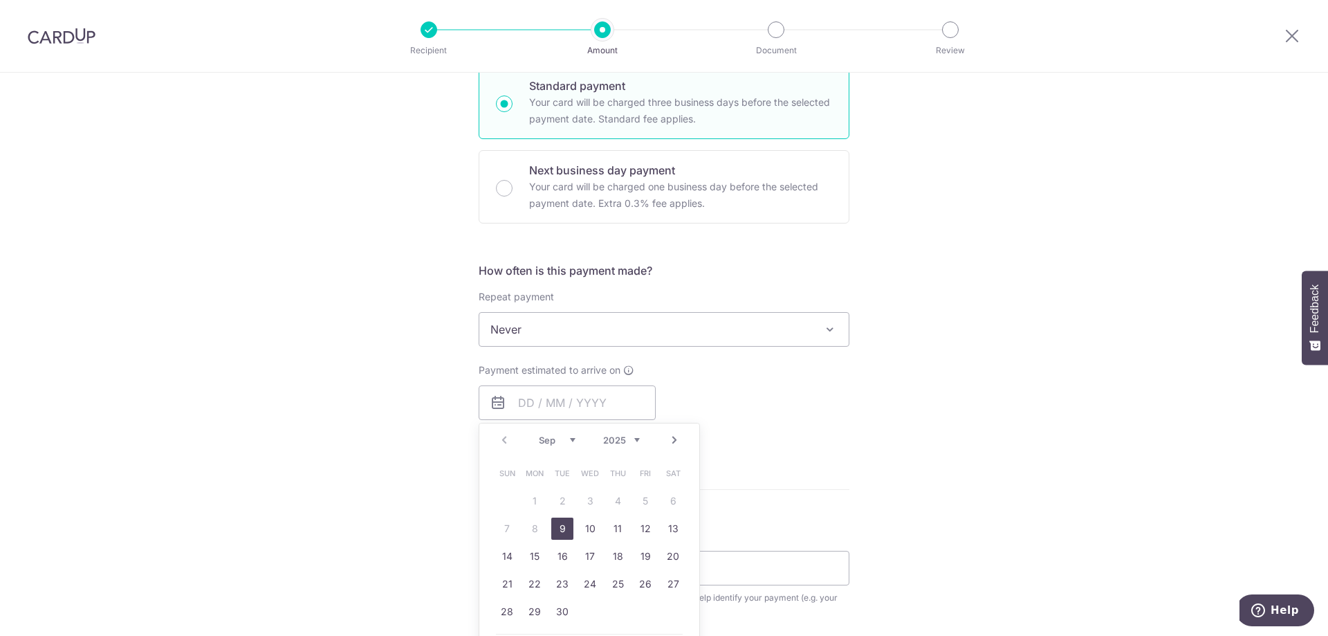
type input "09/09/2025"
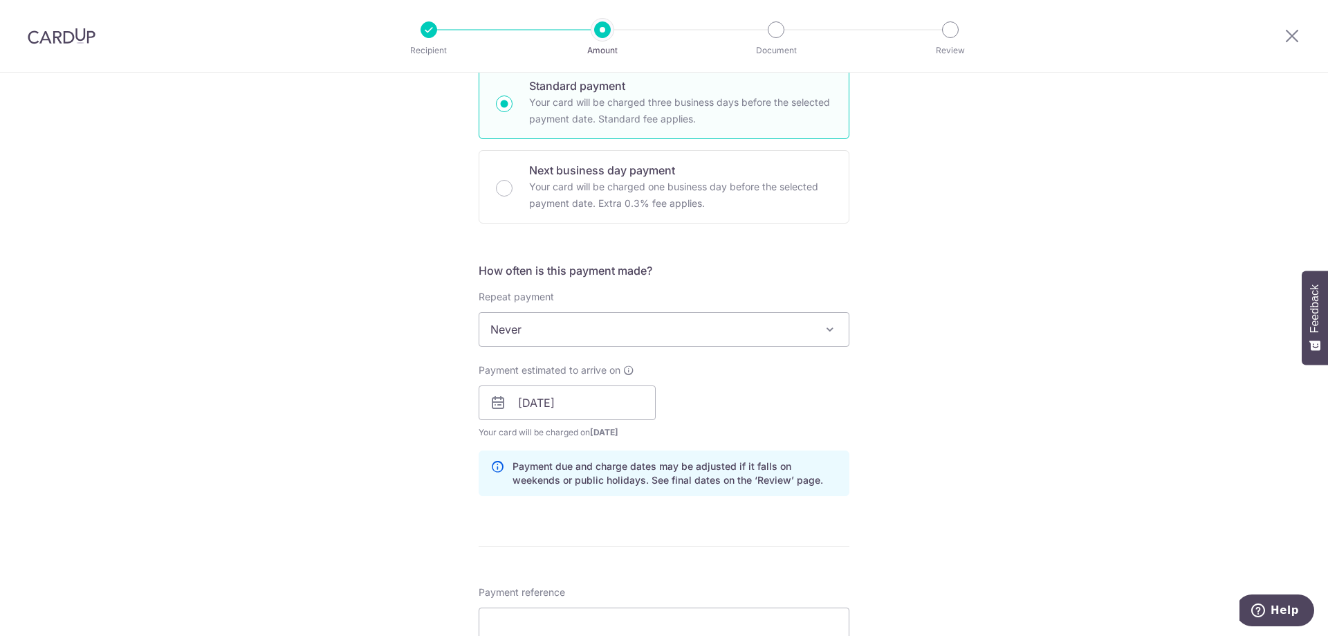
click at [322, 433] on div "Tell us more about your payment Enter payment amount SGD 1,291.00 1291.00 Selec…" at bounding box center [664, 381] width 1328 height 1308
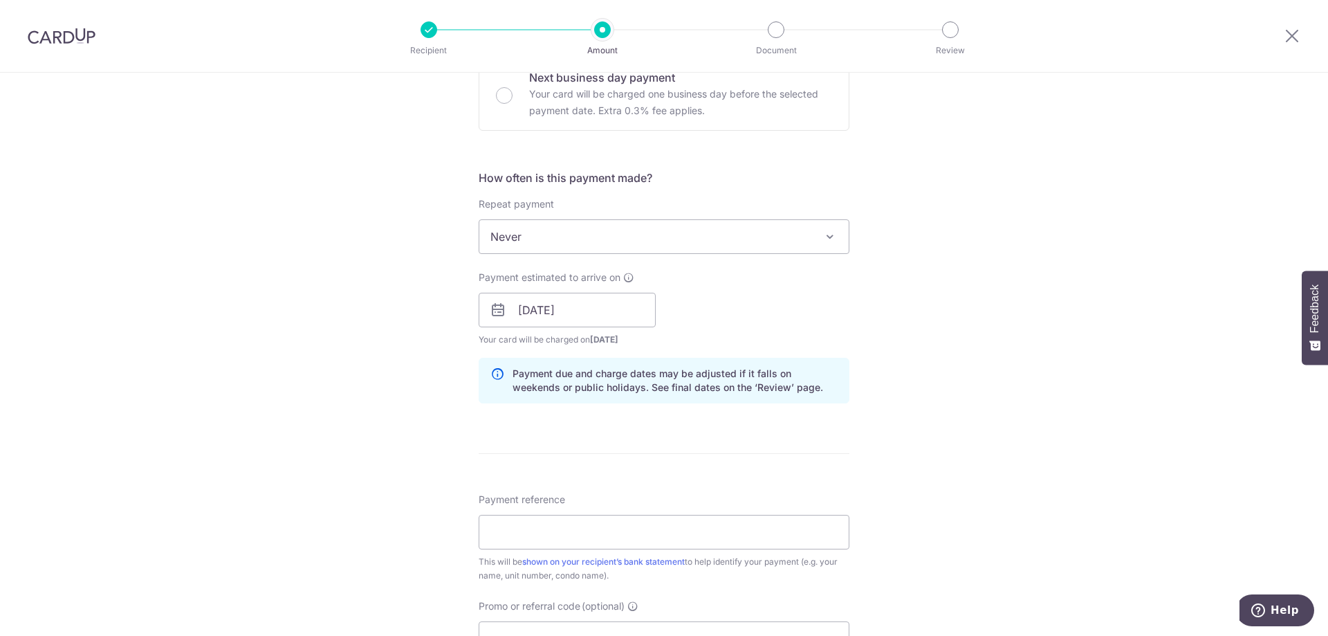
scroll to position [623, 0]
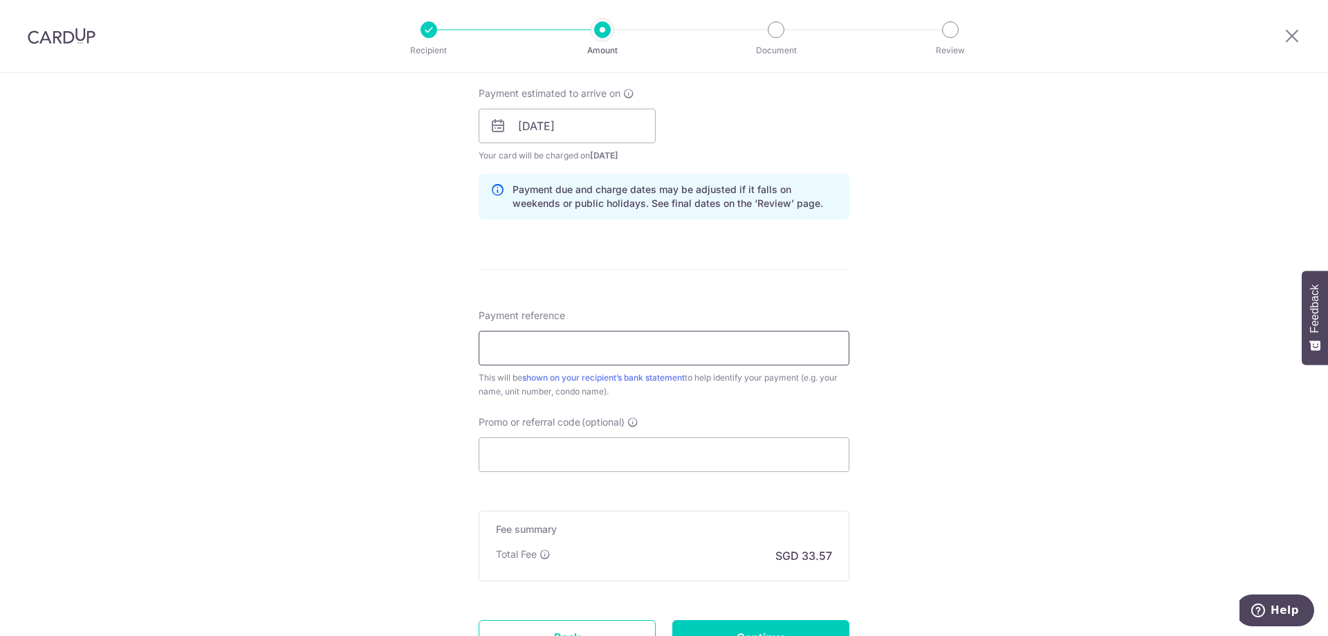
click at [563, 342] on input "Payment reference" at bounding box center [664, 348] width 371 height 35
type input "OFF225"
click at [514, 455] on input "Promo or referral code (optional)" at bounding box center [664, 454] width 371 height 35
paste input "OFF225"
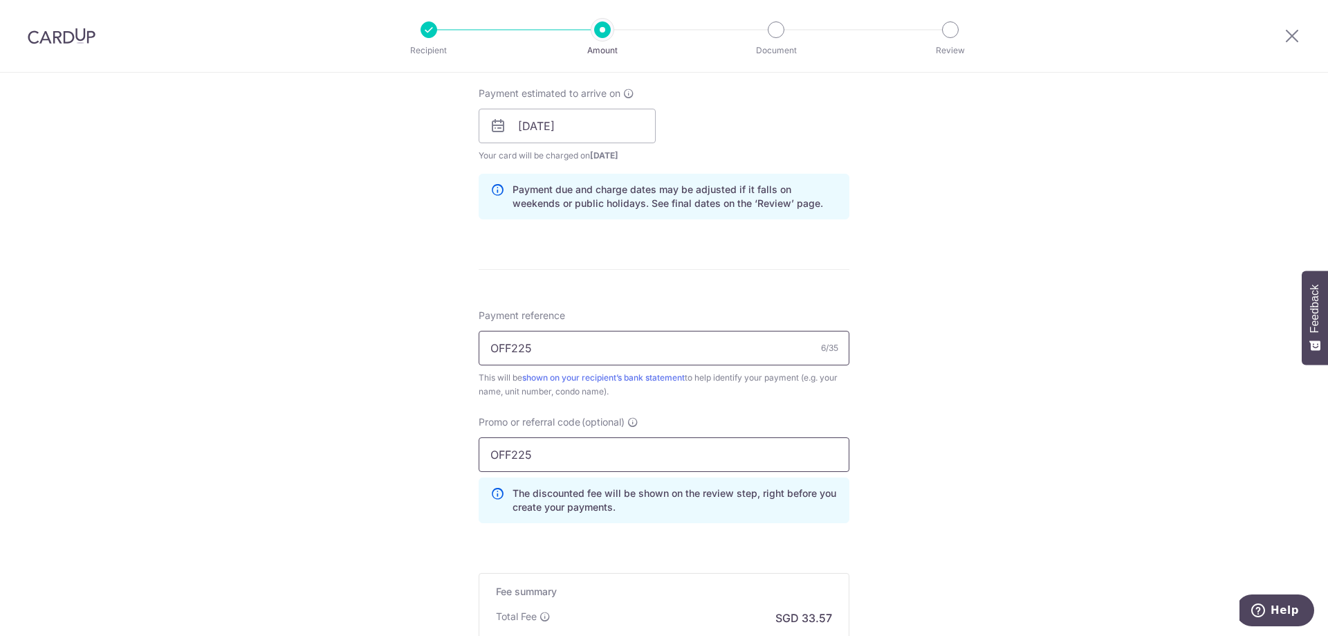
type input "OFF225"
drag, startPoint x: 556, startPoint y: 356, endPoint x: 385, endPoint y: 351, distance: 171.0
click at [385, 351] on div "Tell us more about your payment Enter payment amount SGD 1,291.00 1291.00 Selec…" at bounding box center [664, 135] width 1328 height 1370
click at [533, 348] on input "Payment reference" at bounding box center [664, 348] width 371 height 35
type input "62-14-09"
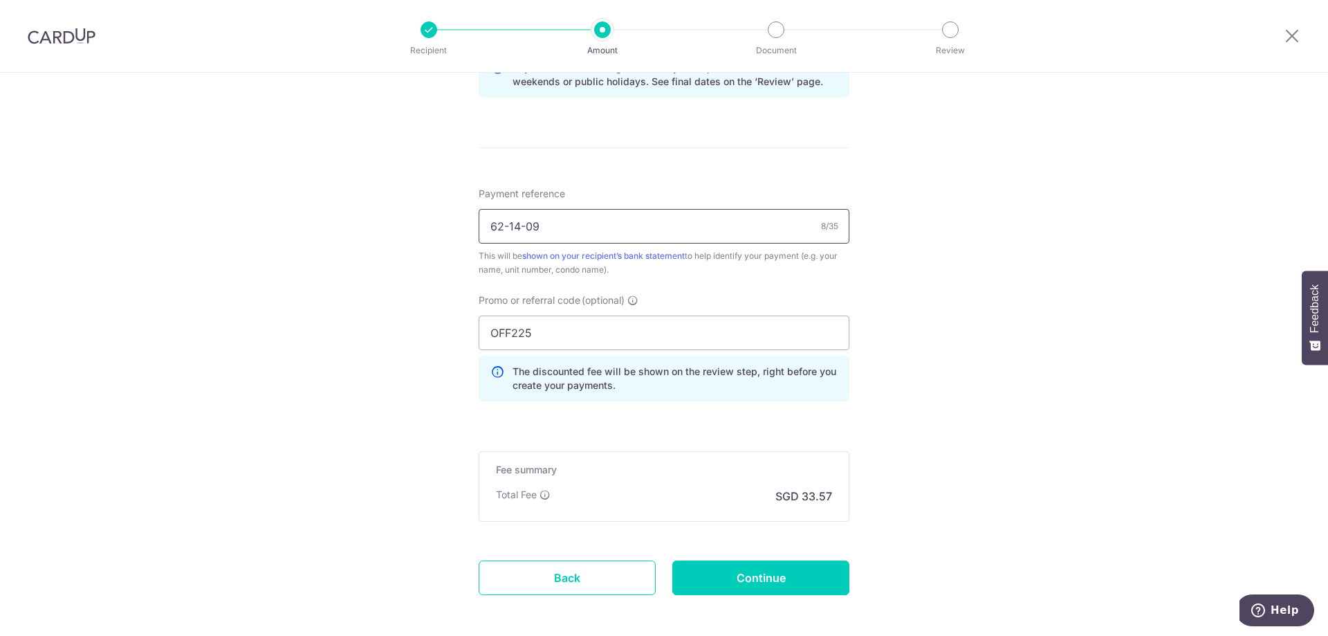
scroll to position [807, 0]
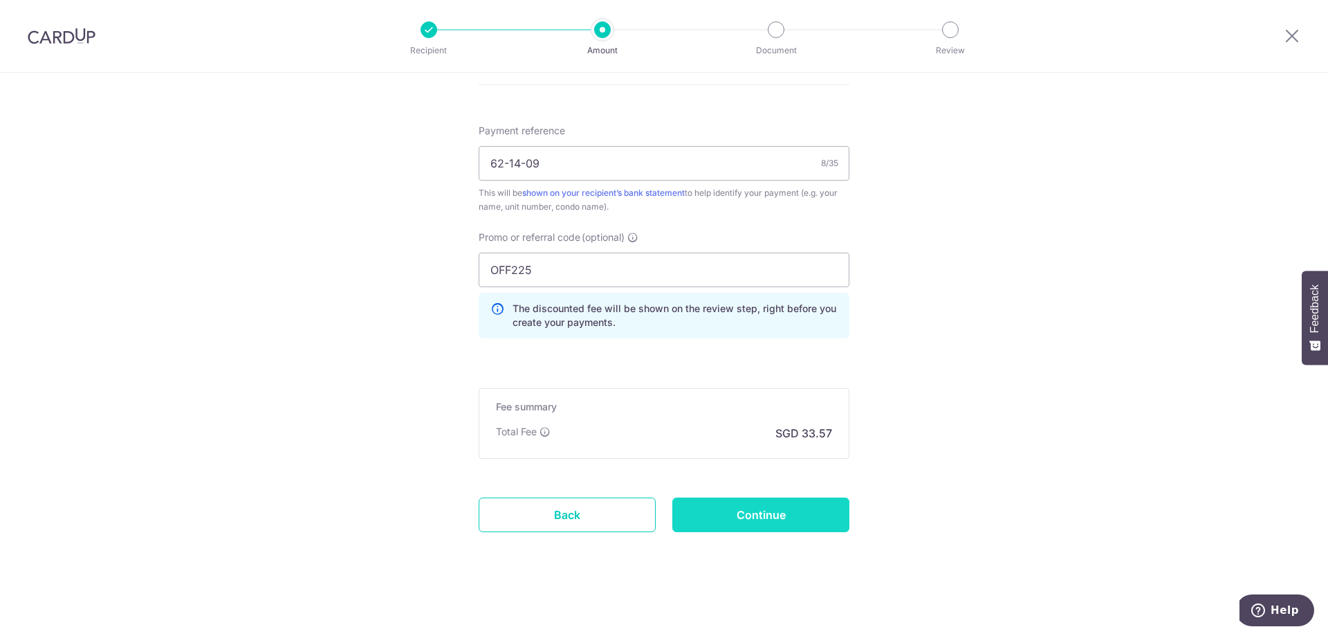
click at [729, 508] on input "Continue" at bounding box center [760, 514] width 177 height 35
type input "Create Schedule"
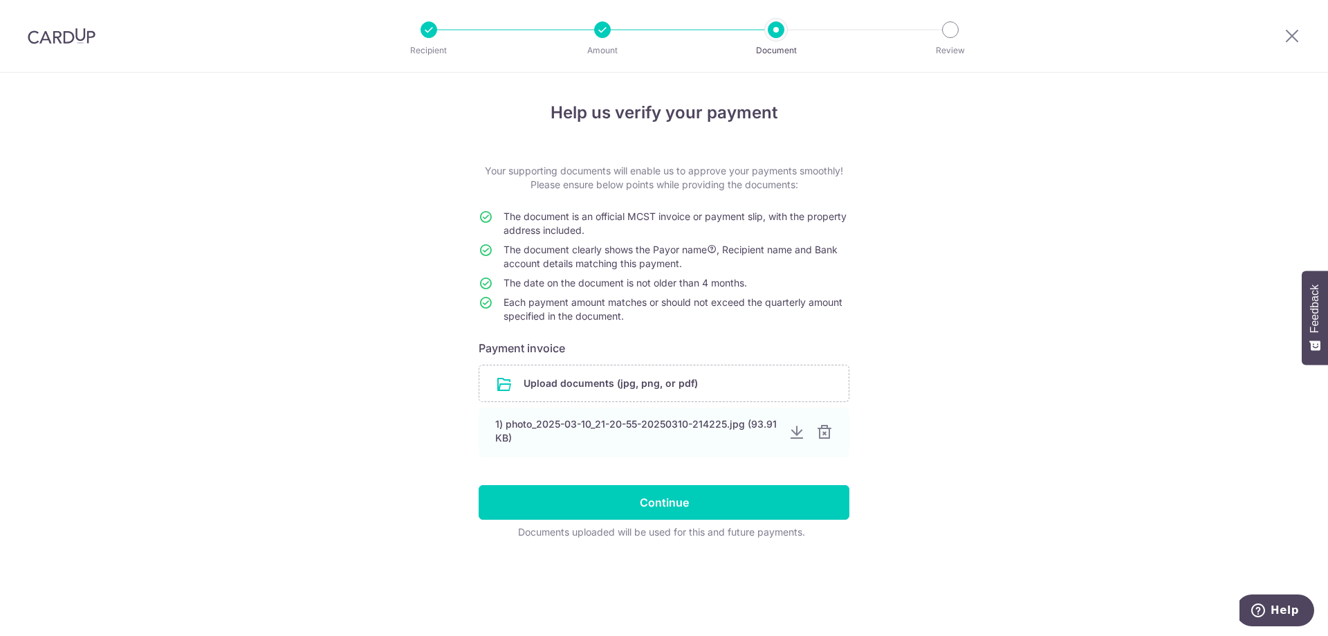
click at [828, 435] on div at bounding box center [824, 432] width 17 height 17
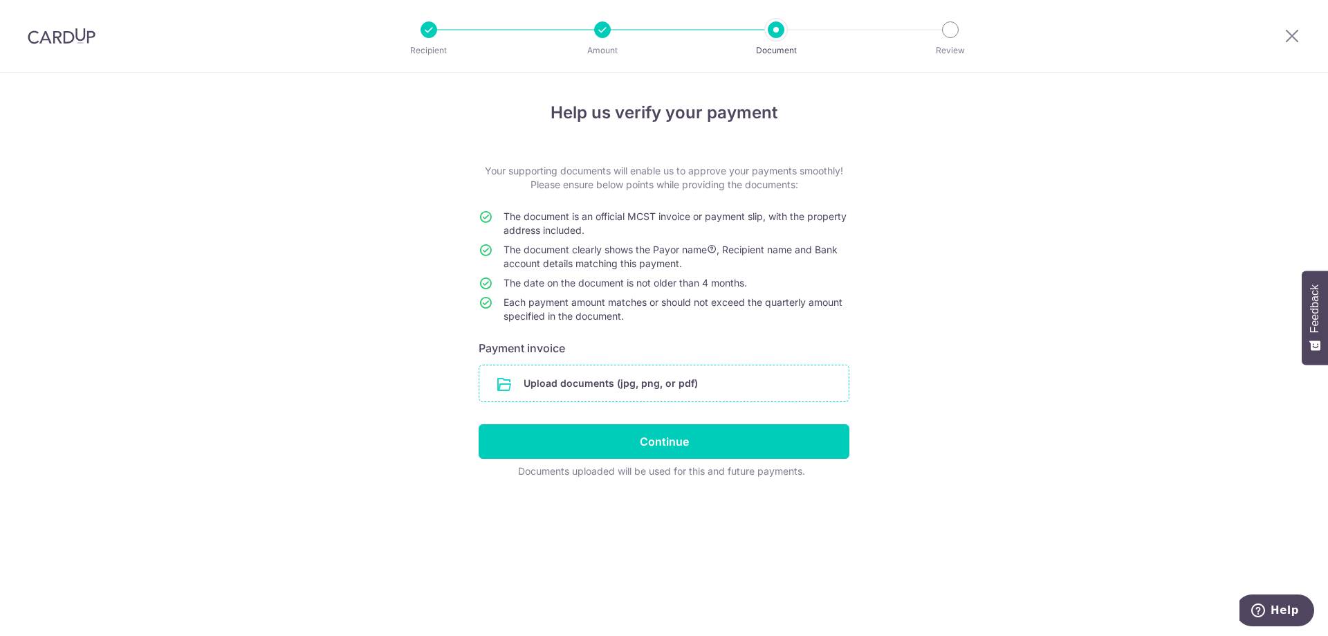
click at [632, 380] on input "file" at bounding box center [663, 383] width 369 height 36
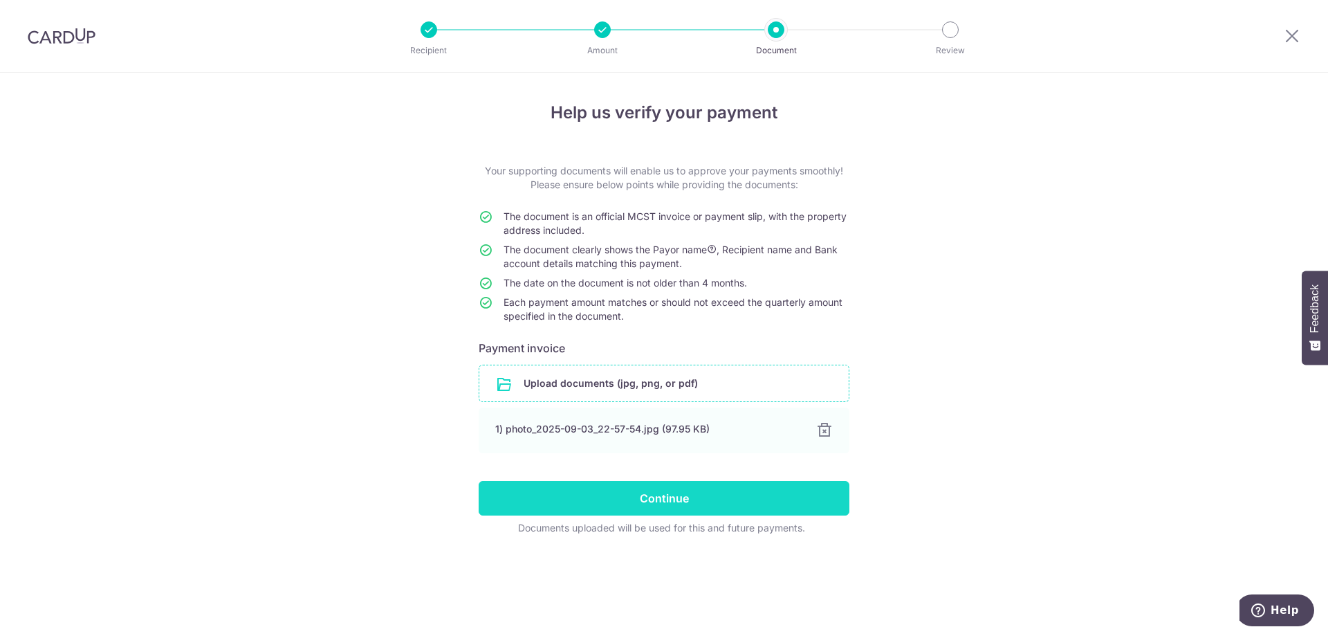
click at [564, 490] on input "Continue" at bounding box center [664, 498] width 371 height 35
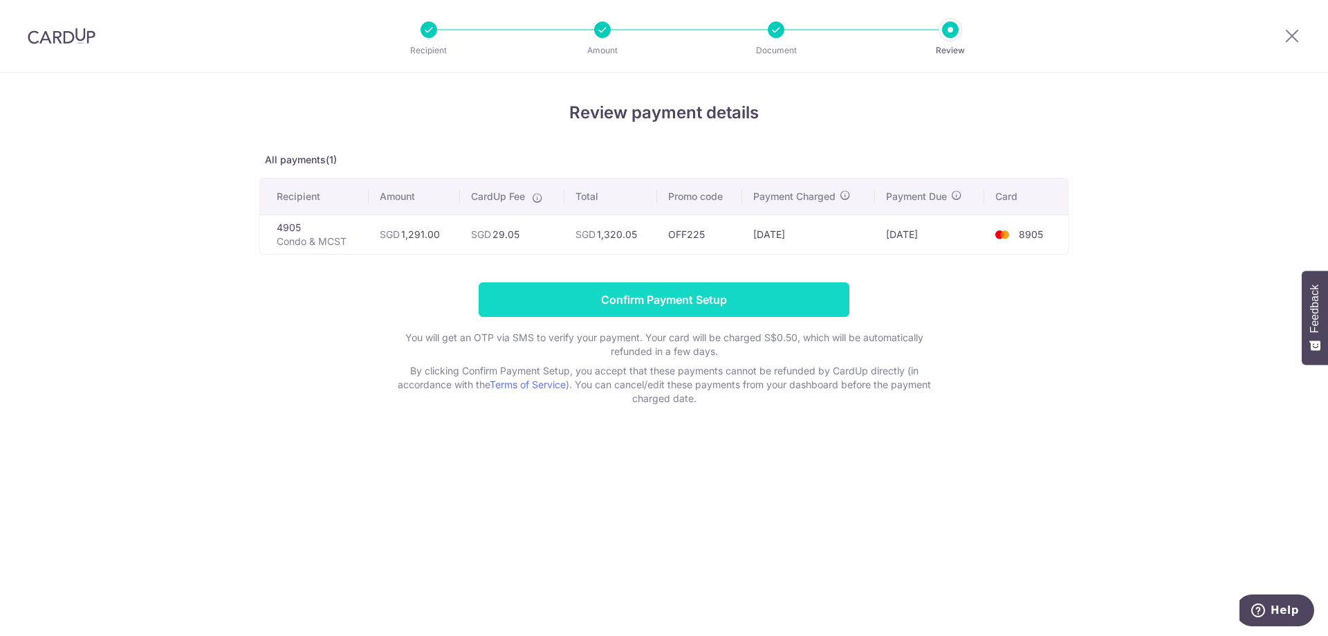
click at [685, 297] on input "Confirm Payment Setup" at bounding box center [664, 299] width 371 height 35
